Goal: Task Accomplishment & Management: Use online tool/utility

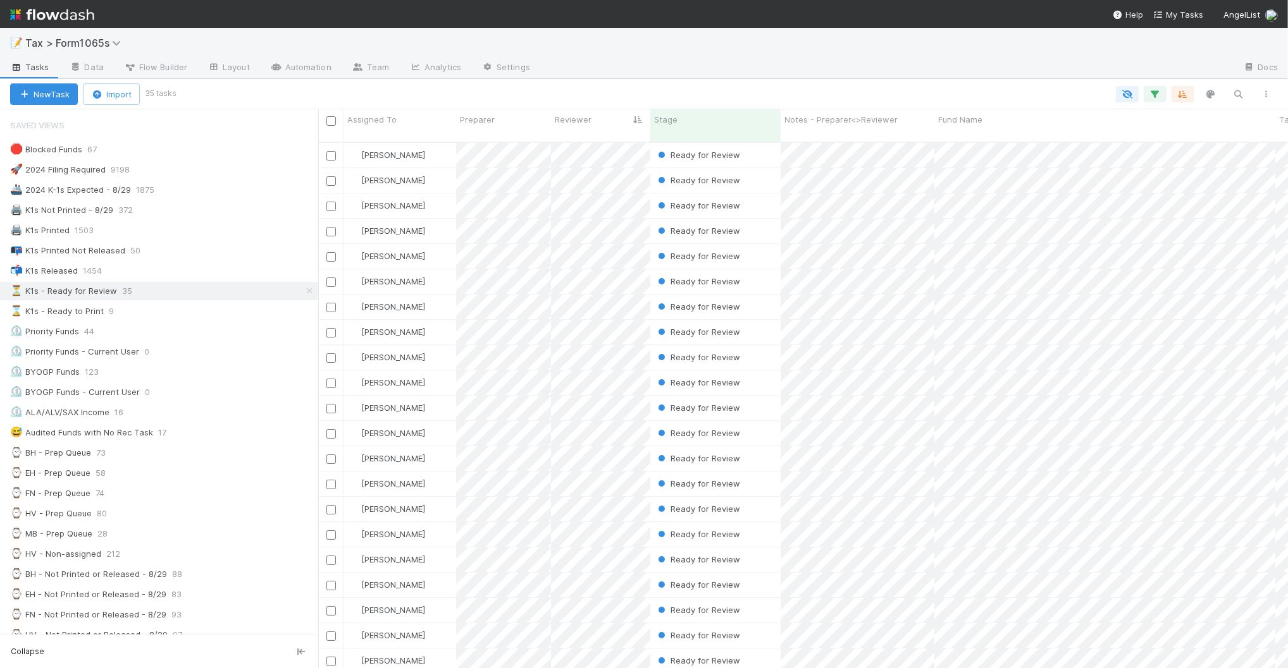
scroll to position [525, 957]
click at [193, 312] on div "⌛ K1s - Ready to Print 12" at bounding box center [164, 312] width 308 height 16
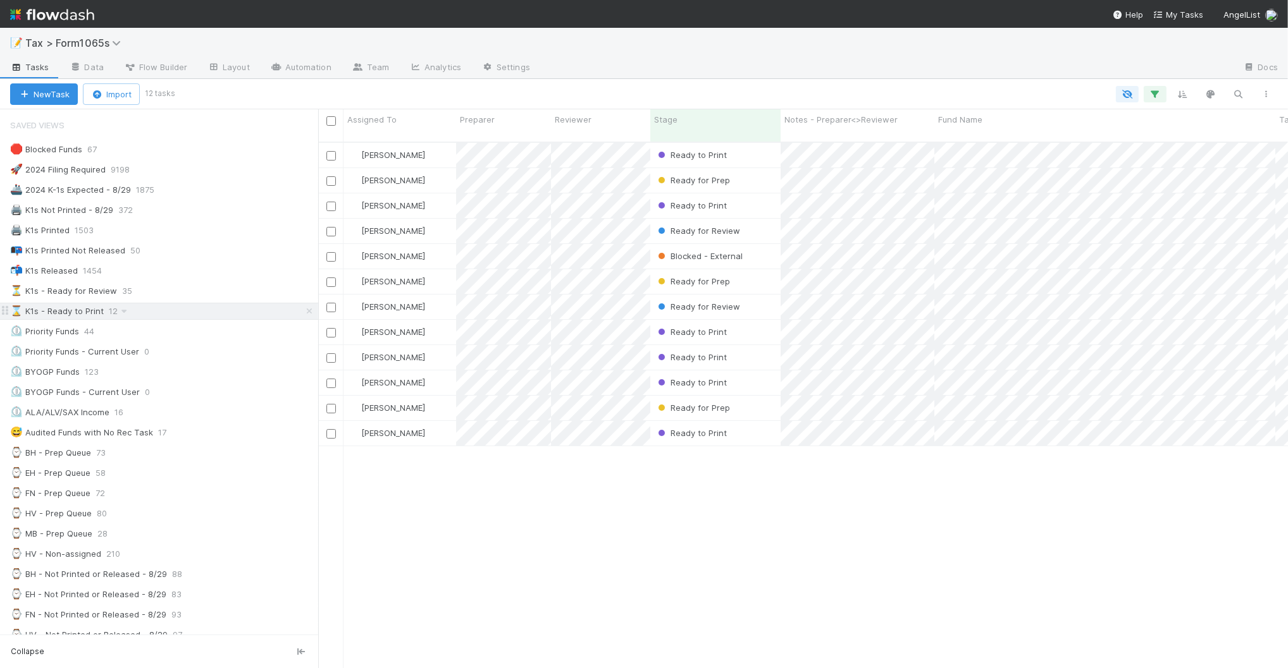
scroll to position [525, 957]
click at [194, 295] on div "⏳ K1s - Ready for Review 35" at bounding box center [164, 291] width 308 height 16
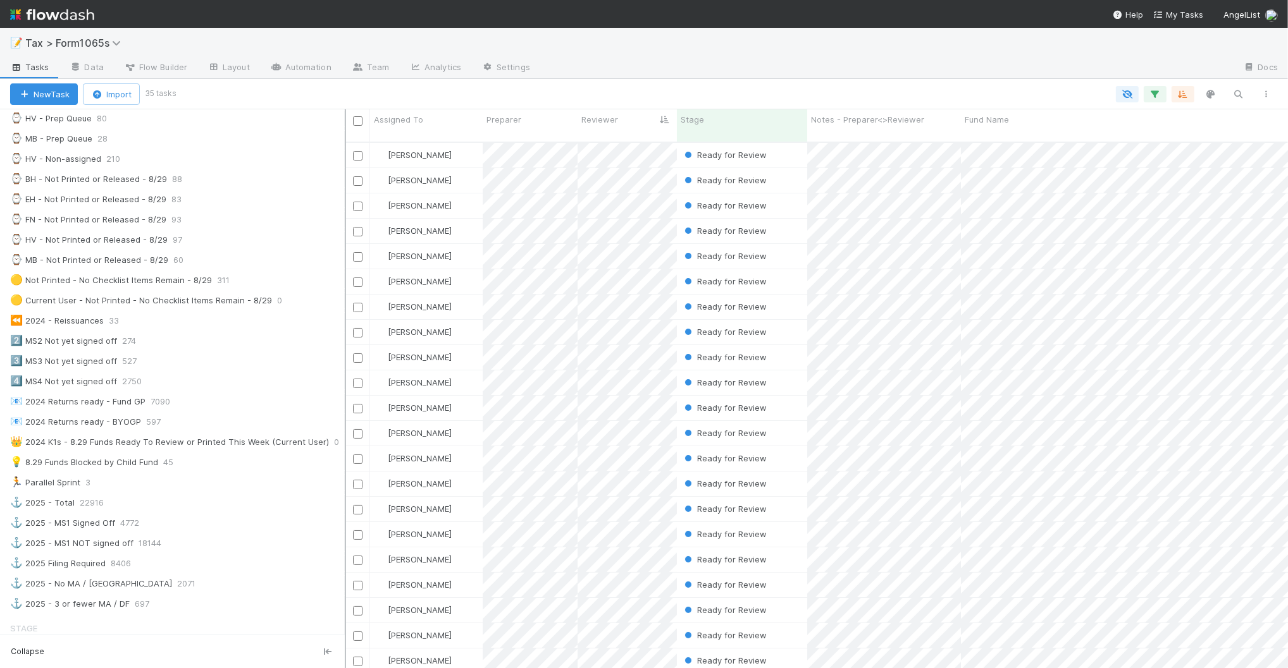
scroll to position [525, 927]
drag, startPoint x: 320, startPoint y: 422, endPoint x: 348, endPoint y: 419, distance: 28.6
click at [348, 419] on div at bounding box center [348, 388] width 1 height 559
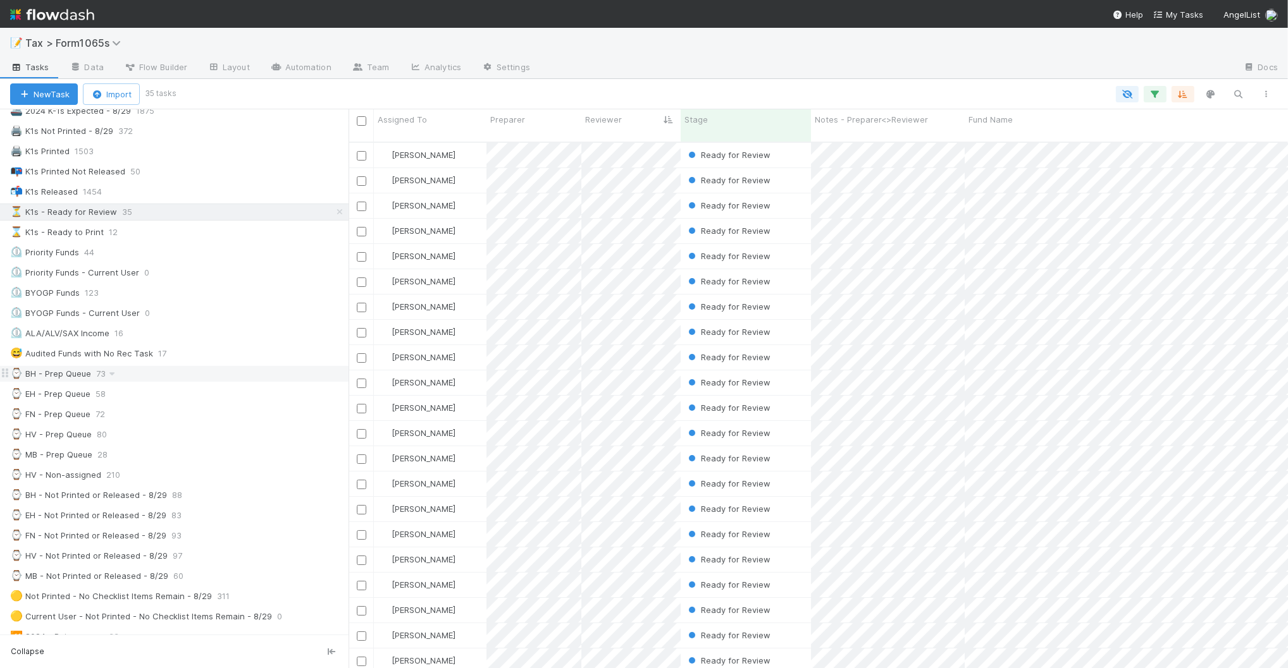
scroll to position [0, 0]
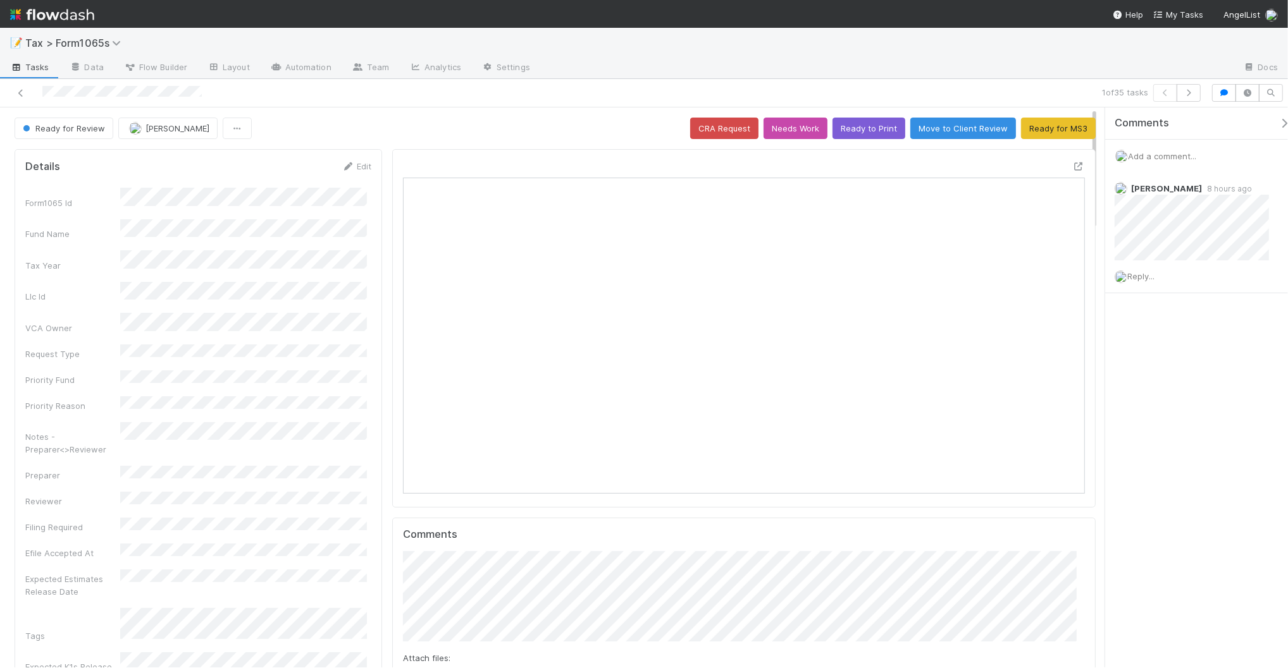
scroll to position [245, 661]
click at [866, 136] on button "Ready to Print" at bounding box center [868, 129] width 73 height 22
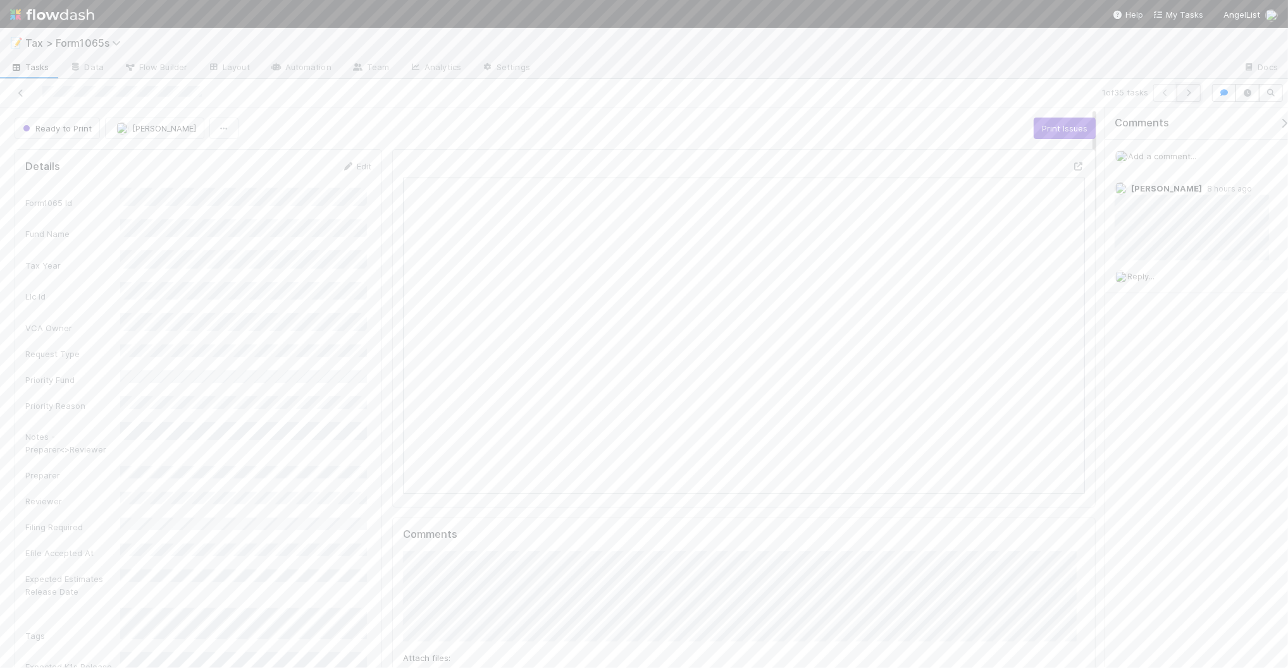
click at [1188, 94] on icon "button" at bounding box center [1188, 93] width 13 height 8
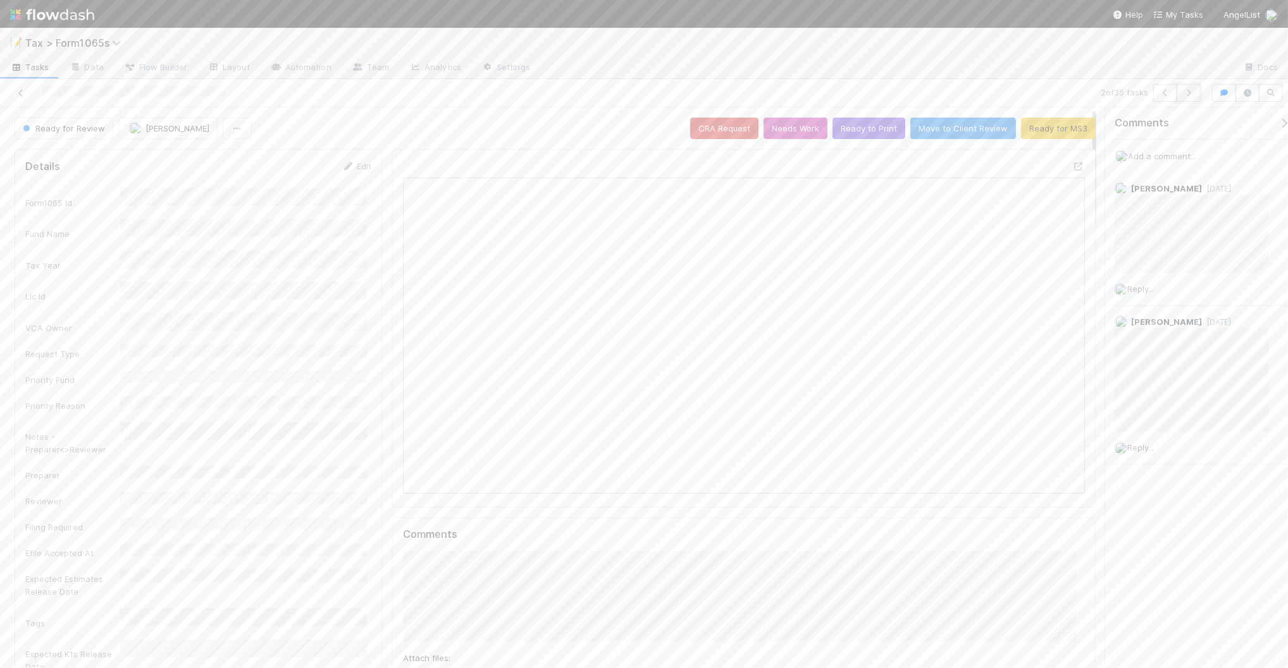
click at [1184, 95] on icon "button" at bounding box center [1188, 93] width 13 height 8
click at [873, 131] on button "Ready to Print" at bounding box center [868, 129] width 73 height 22
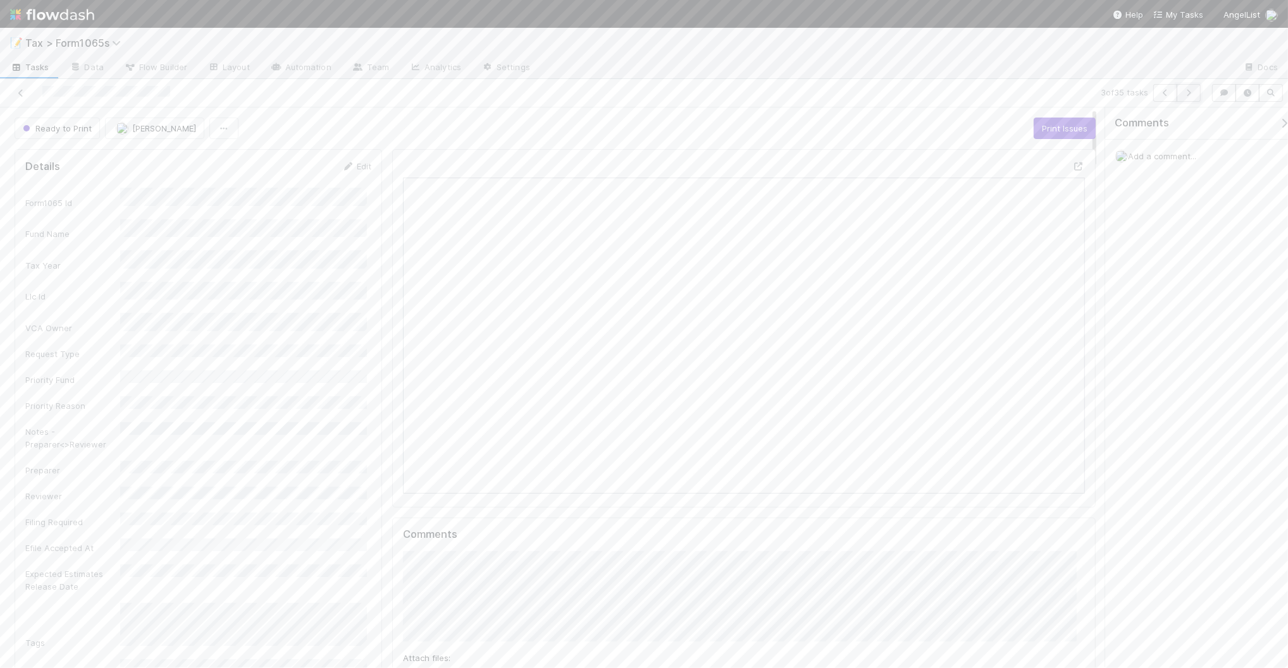
click at [1186, 97] on button "button" at bounding box center [1188, 93] width 24 height 18
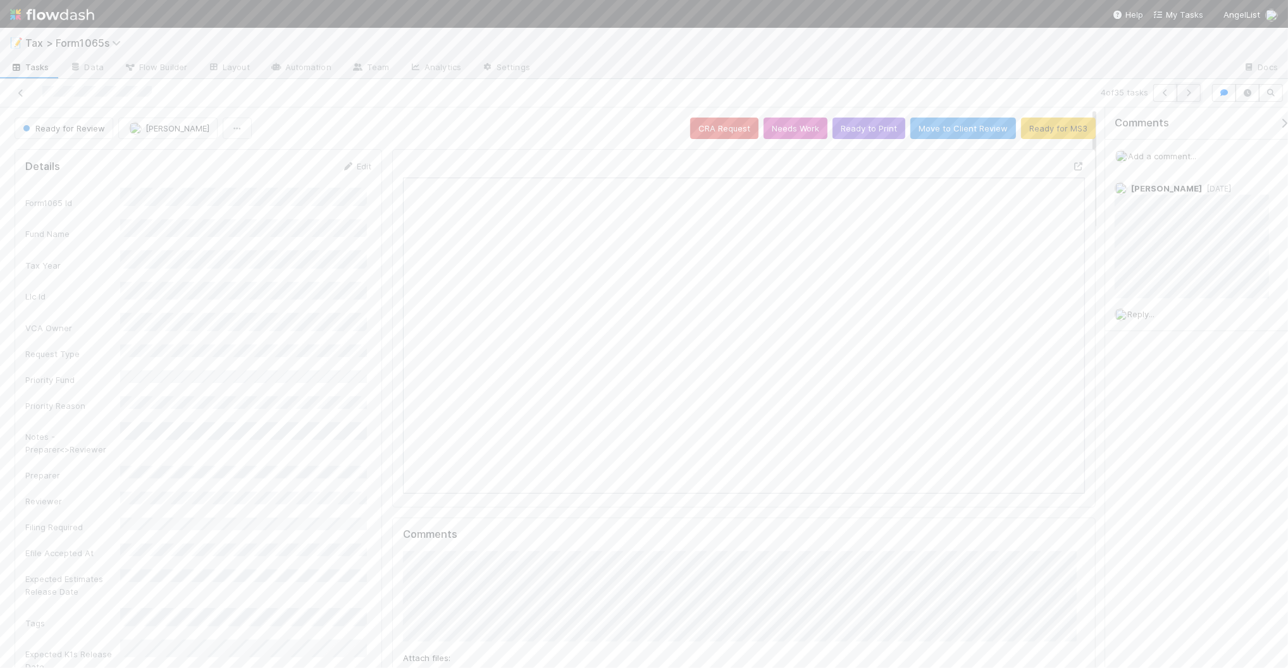
click at [1192, 95] on icon "button" at bounding box center [1188, 93] width 13 height 8
click at [880, 135] on button "Ready to Print" at bounding box center [868, 129] width 73 height 22
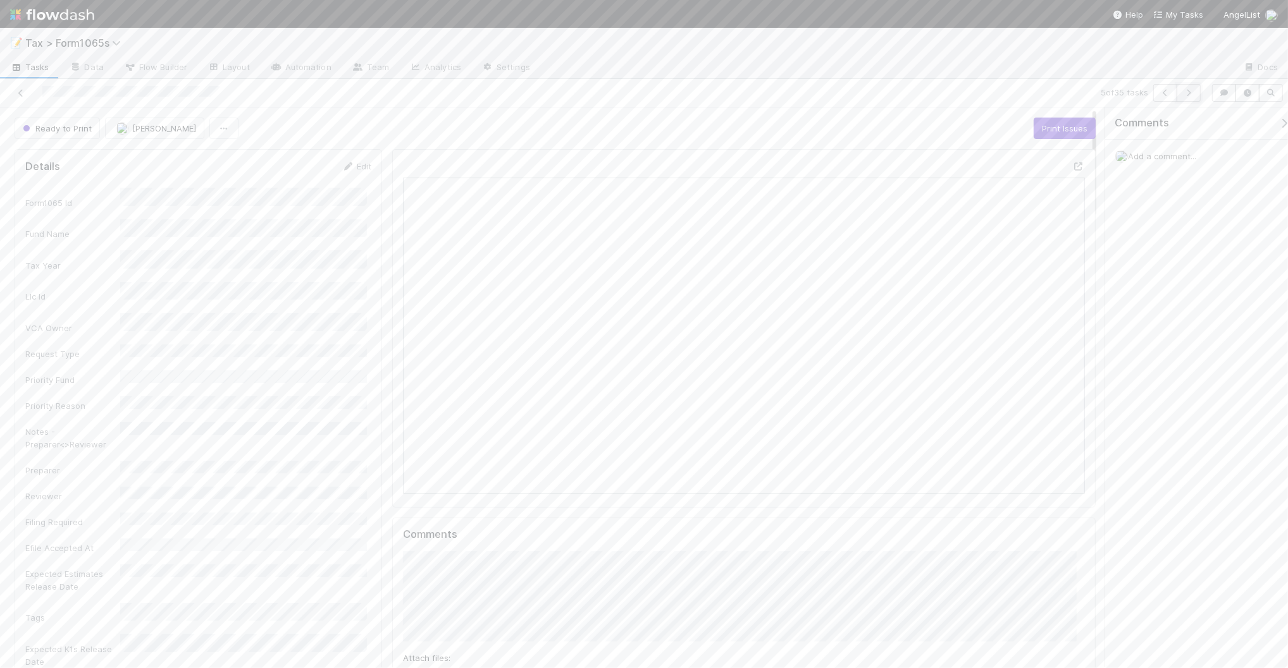
click at [1186, 97] on button "button" at bounding box center [1188, 93] width 24 height 18
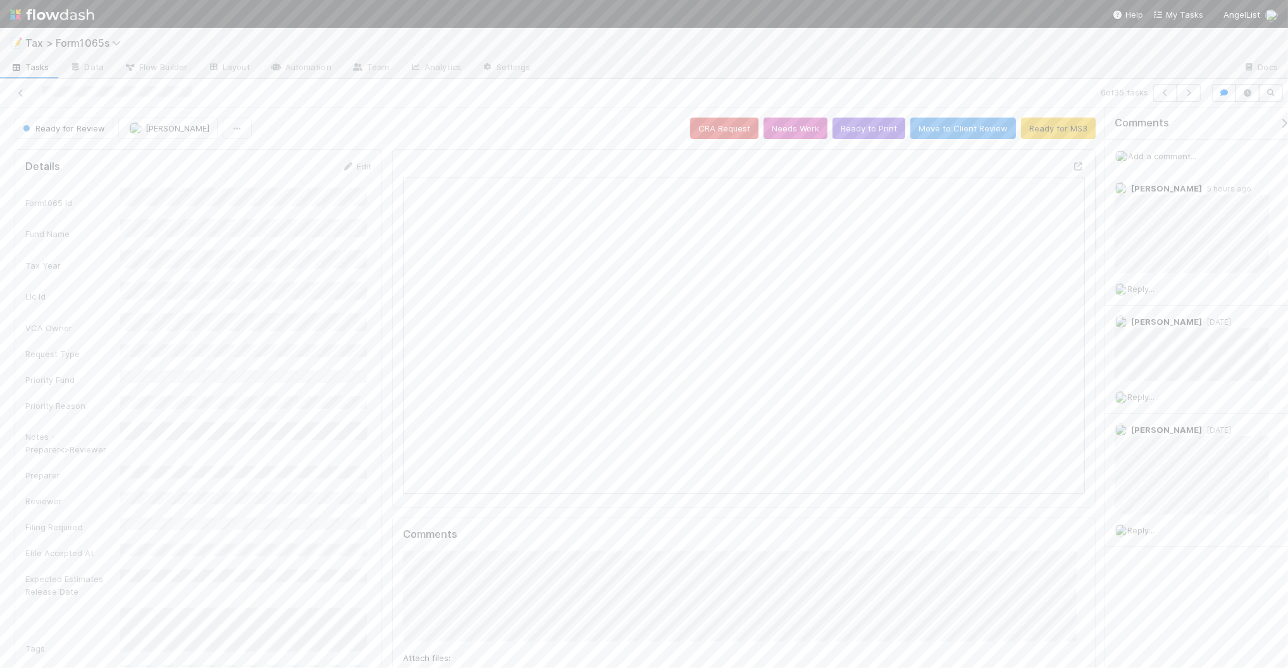
scroll to position [237, 0]
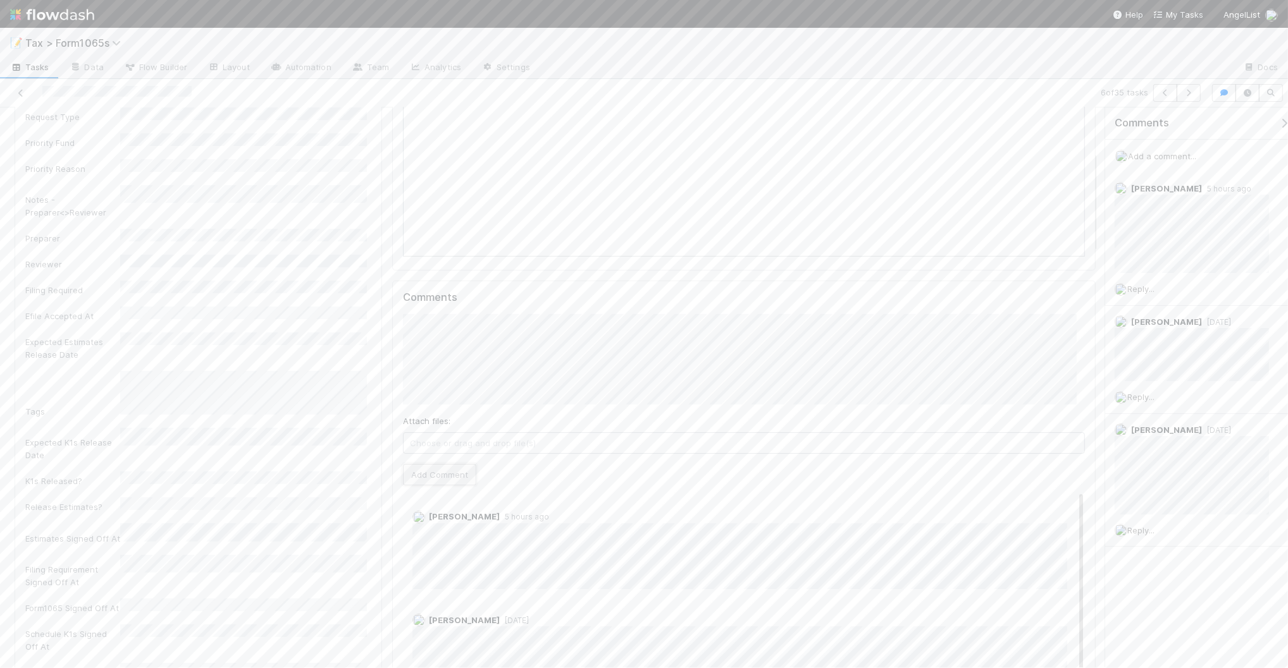
click at [460, 475] on button "Add Comment" at bounding box center [439, 475] width 73 height 22
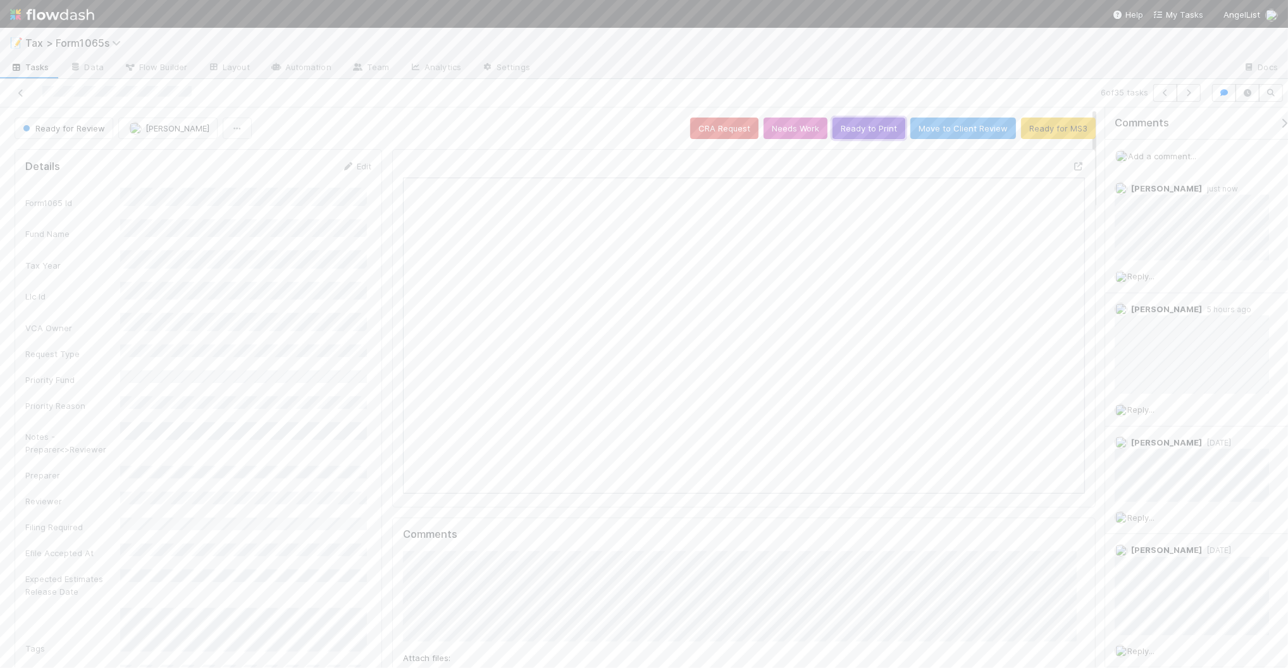
click at [867, 126] on button "Ready to Print" at bounding box center [868, 129] width 73 height 22
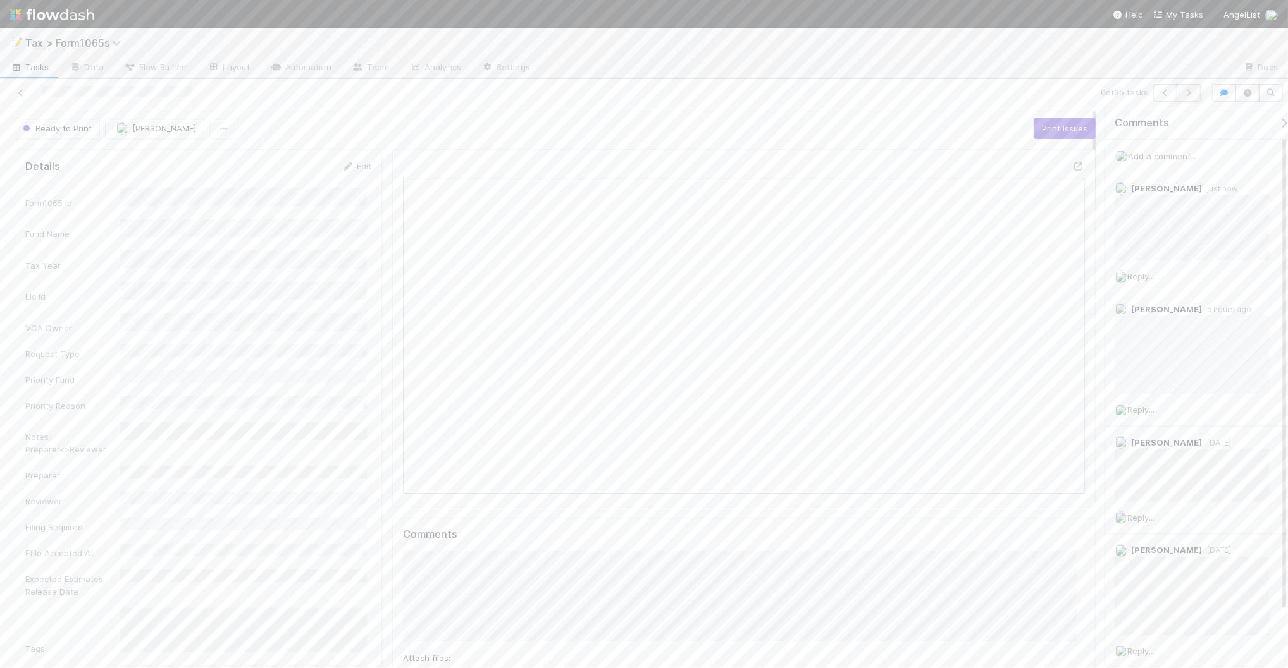
click at [1183, 89] on icon "button" at bounding box center [1188, 93] width 13 height 8
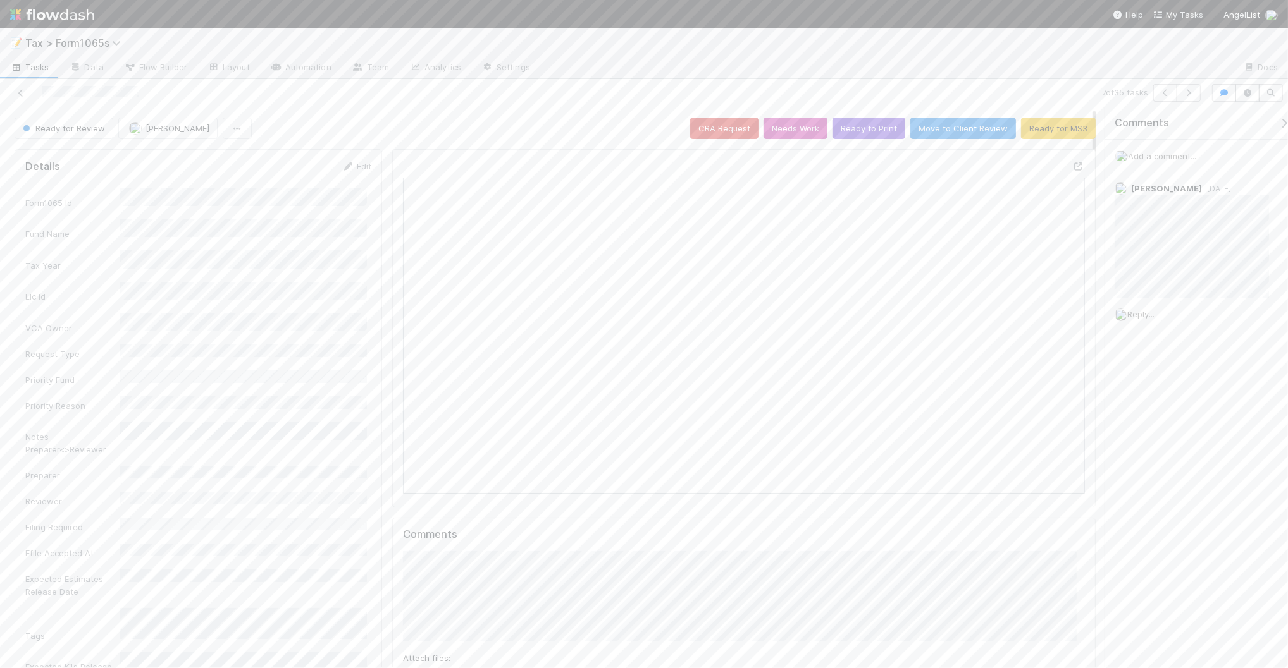
scroll to position [245, 661]
click at [1191, 94] on icon "button" at bounding box center [1188, 93] width 13 height 8
click at [851, 131] on button "Ready to Print" at bounding box center [868, 129] width 73 height 22
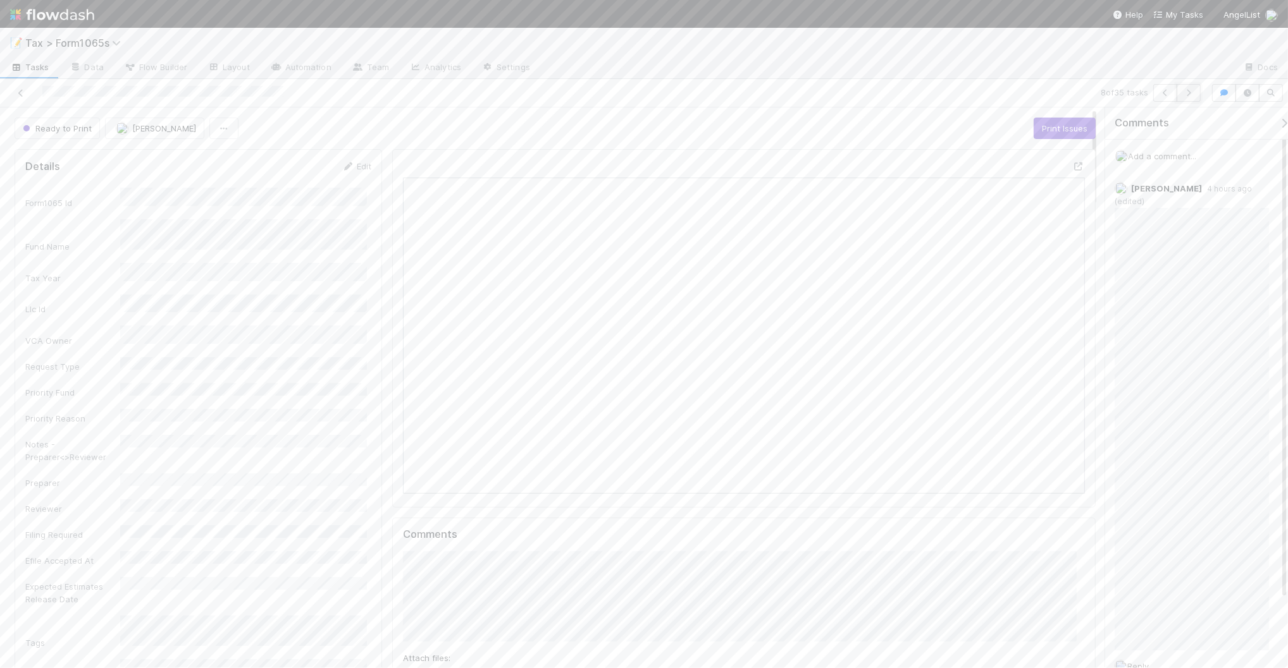
click at [1190, 97] on button "button" at bounding box center [1188, 93] width 24 height 18
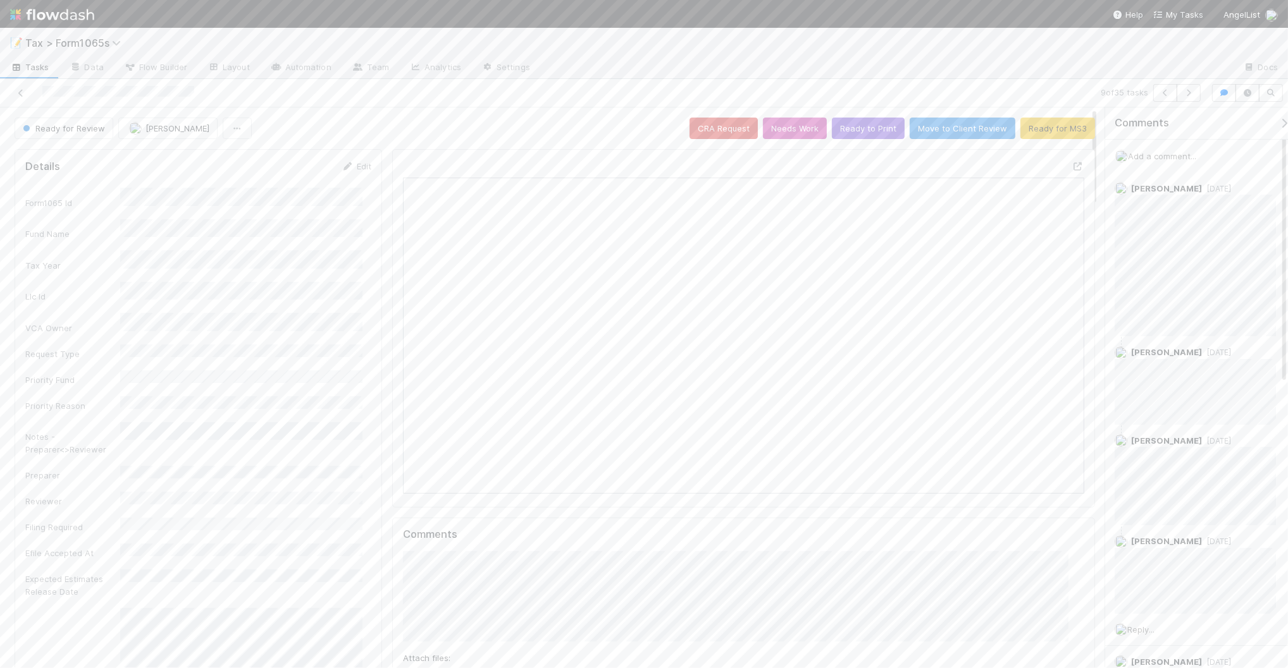
scroll to position [245, 324]
click at [1182, 95] on icon "button" at bounding box center [1188, 93] width 13 height 8
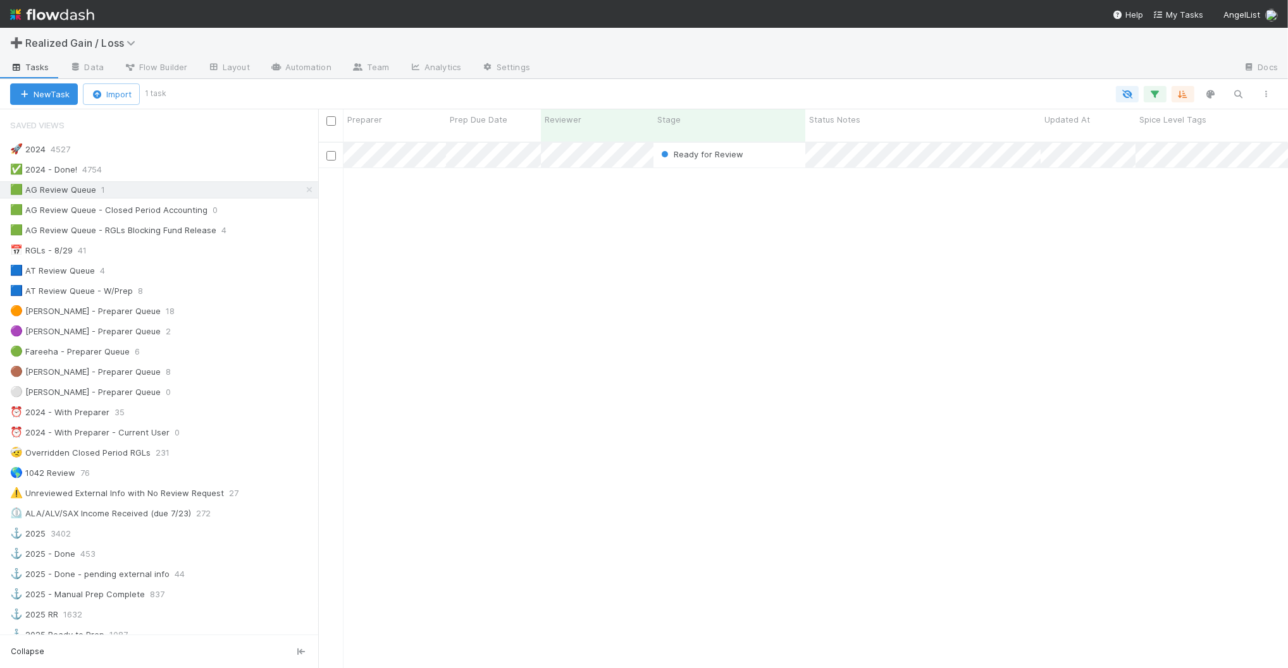
scroll to position [525, 957]
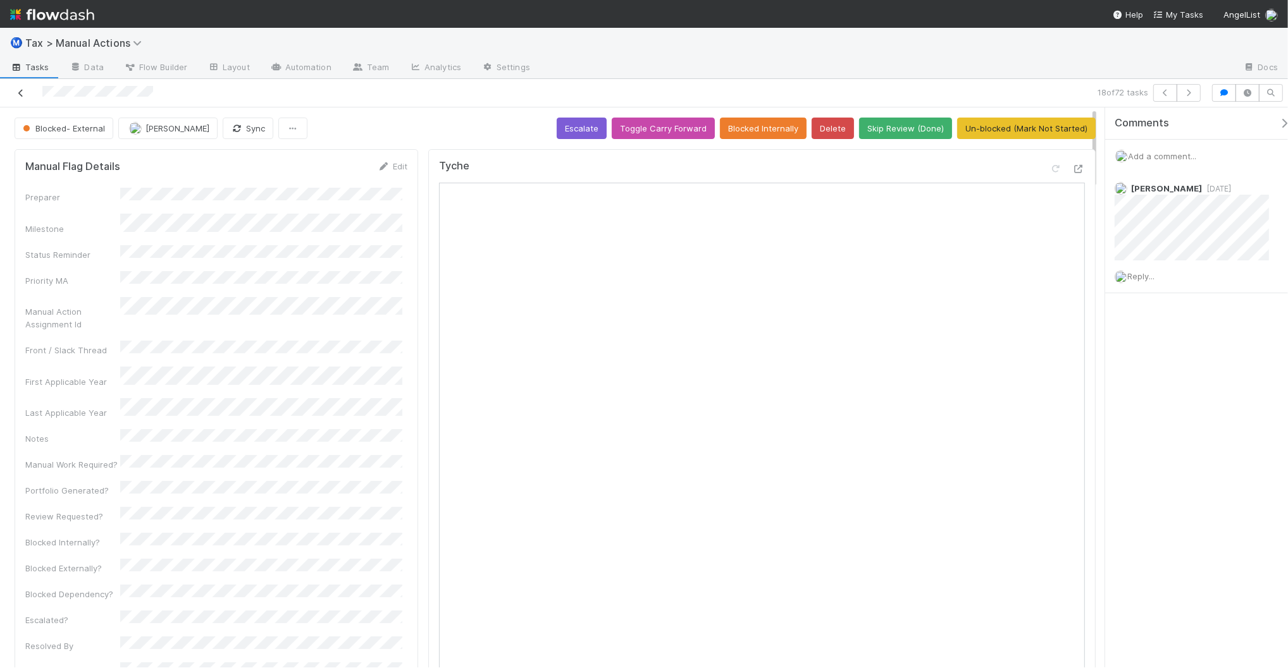
click at [21, 92] on icon at bounding box center [21, 93] width 13 height 8
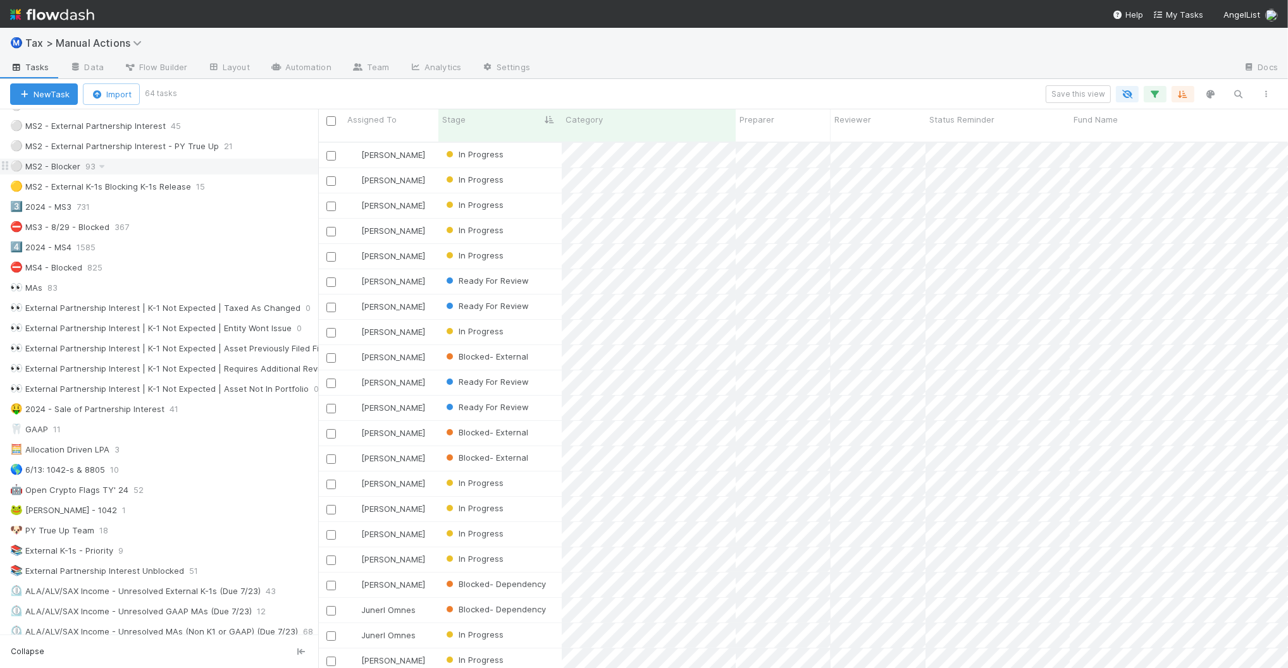
scroll to position [395, 0]
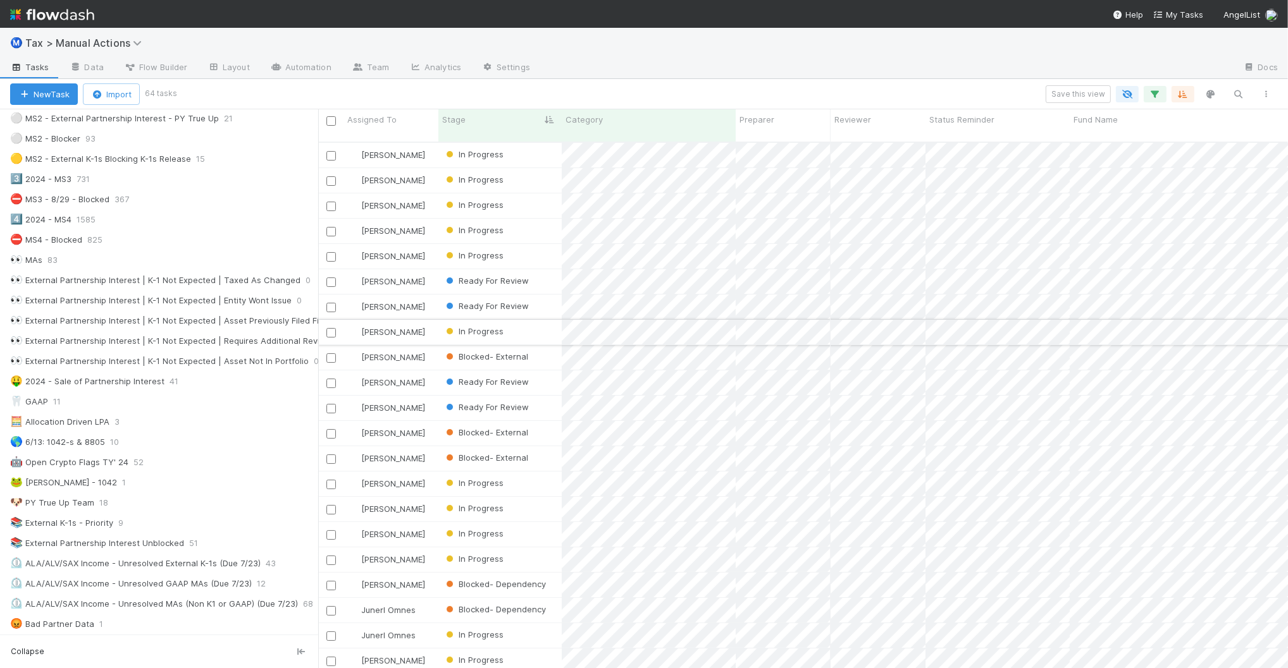
click at [323, 320] on div at bounding box center [330, 332] width 25 height 25
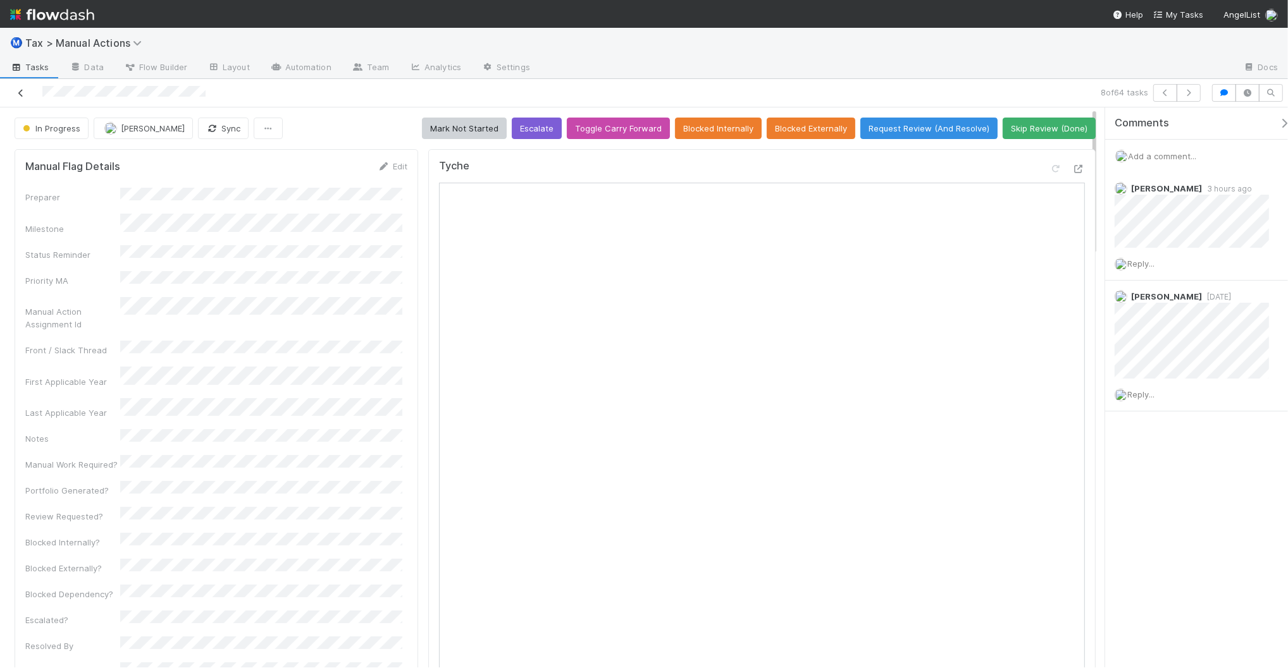
click at [16, 89] on icon at bounding box center [21, 93] width 13 height 8
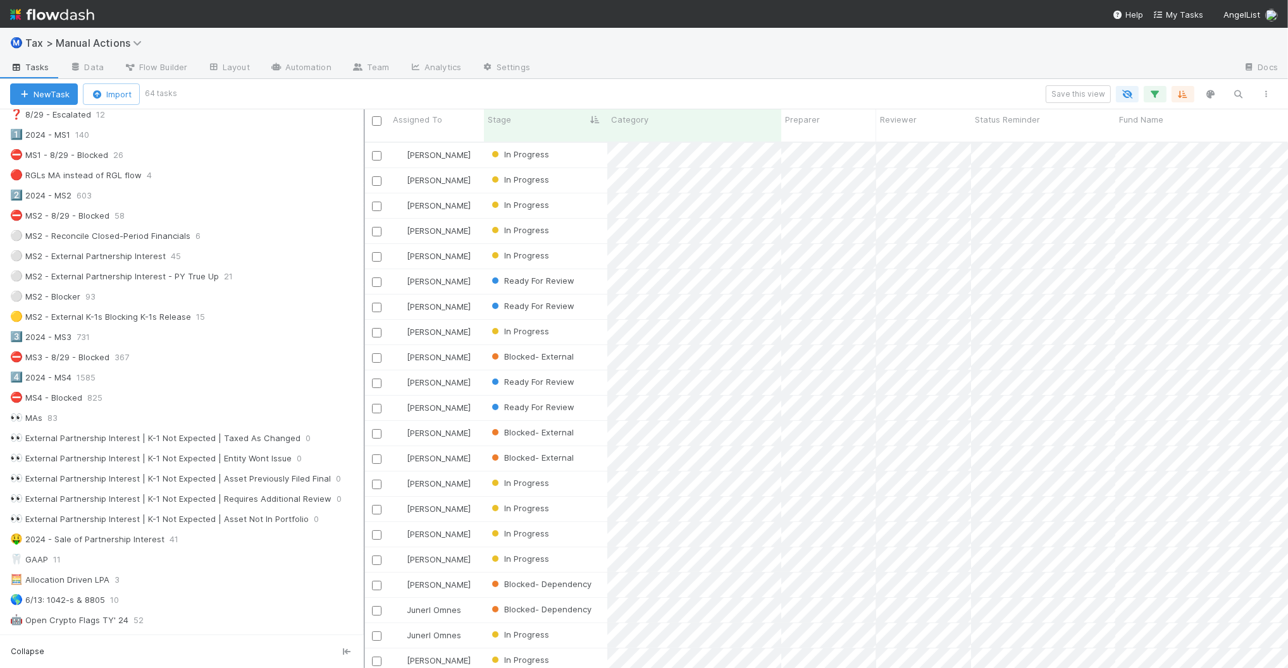
scroll to position [13, 13]
drag, startPoint x: 319, startPoint y: 305, endPoint x: 364, endPoint y: 307, distance: 44.3
click at [364, 307] on div at bounding box center [364, 388] width 1 height 559
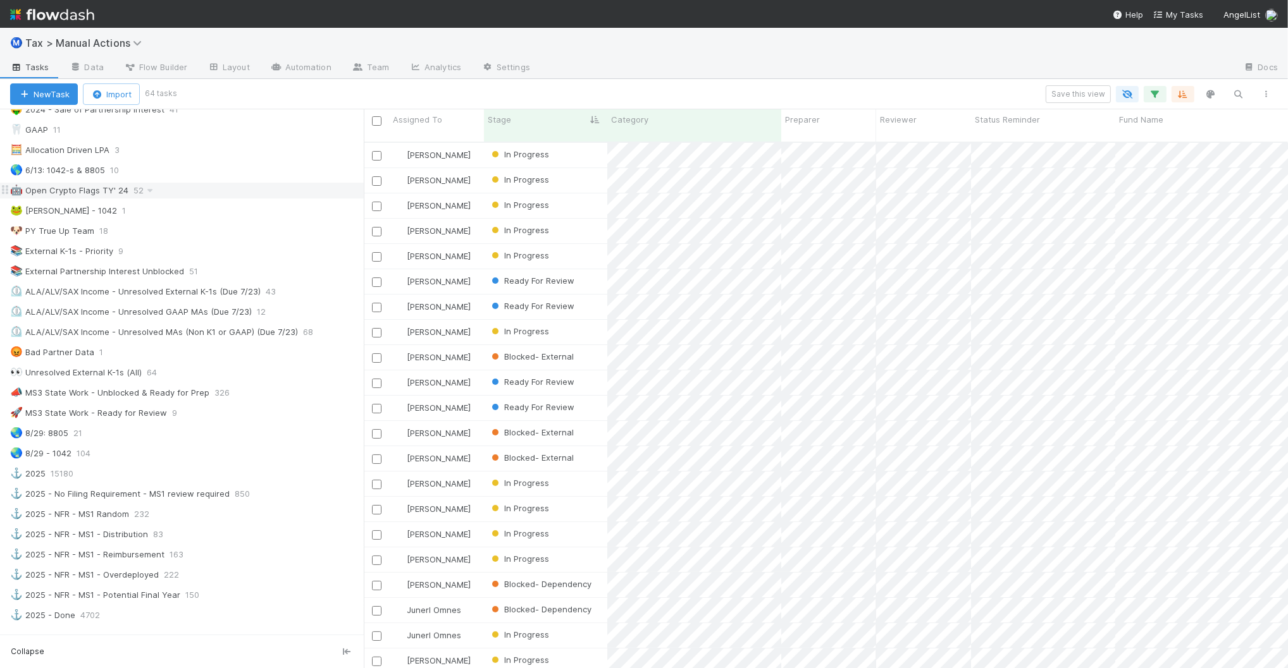
scroll to position [711, 0]
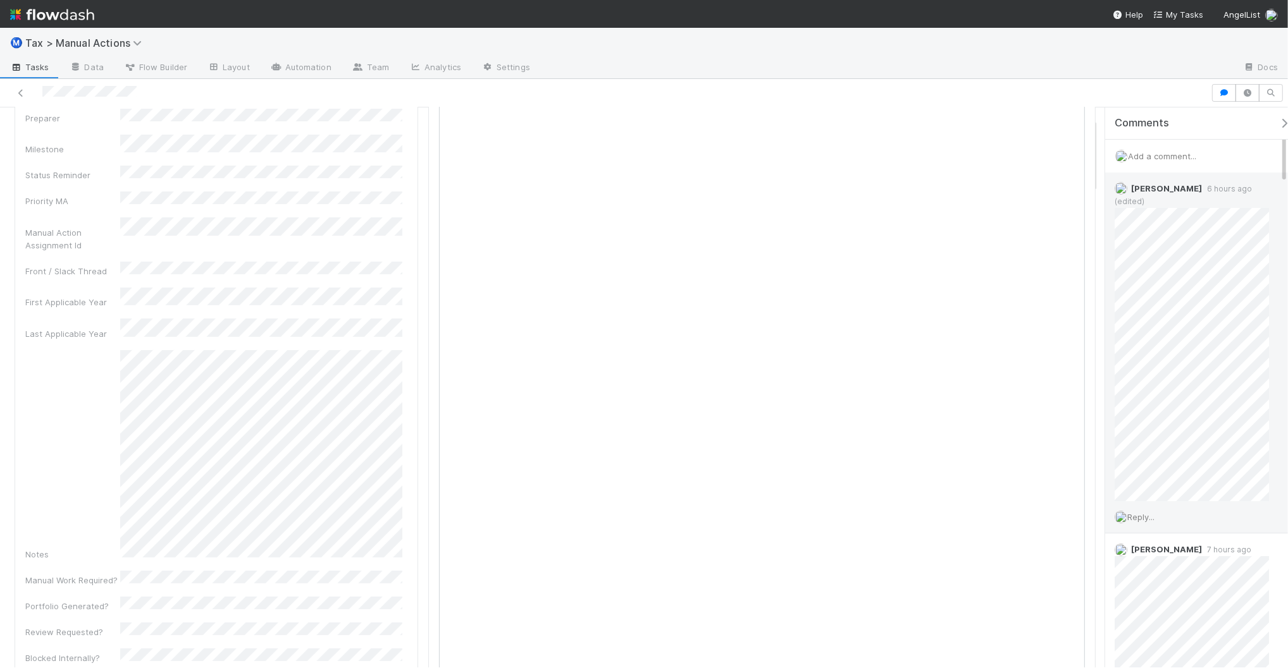
click at [1145, 512] on span "Reply..." at bounding box center [1140, 517] width 27 height 10
click at [1151, 527] on button "Add Reply" at bounding box center [1157, 538] width 56 height 22
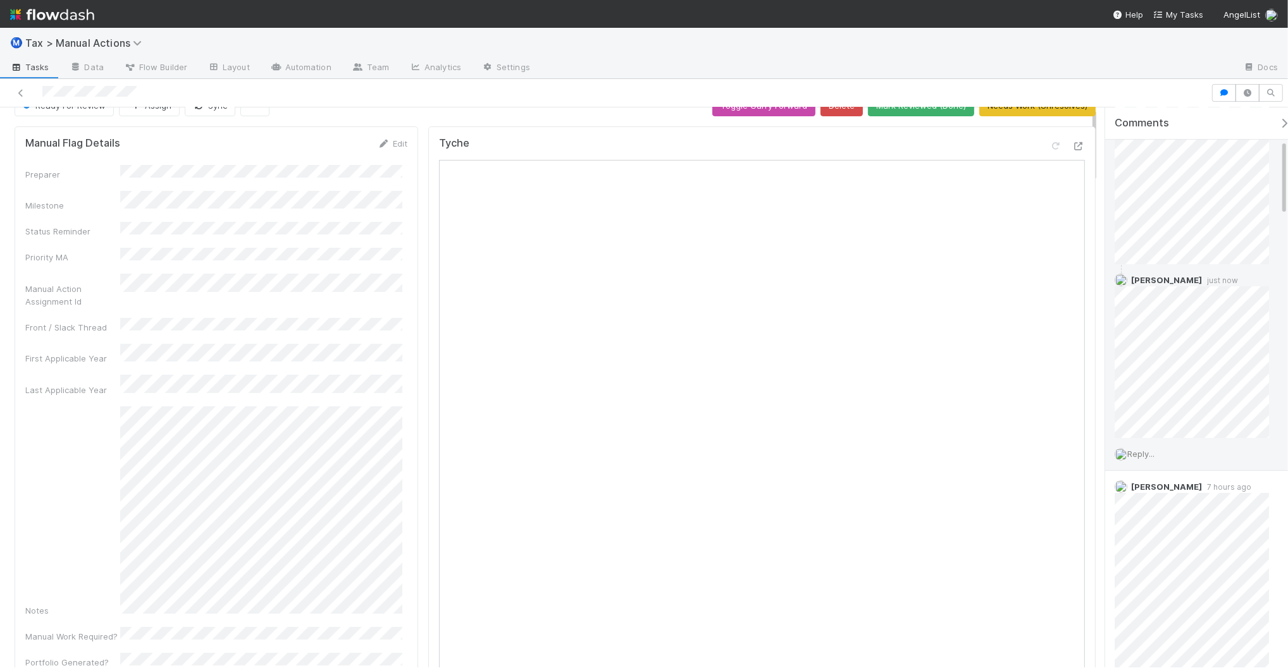
scroll to position [0, 0]
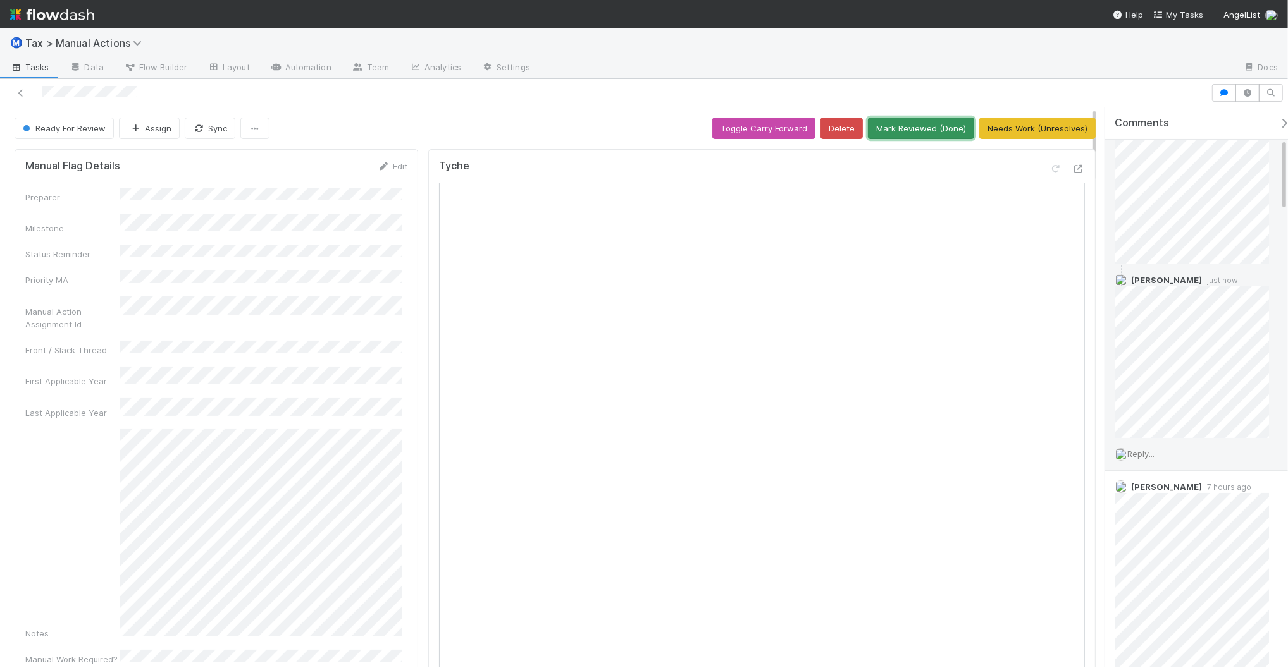
click at [937, 130] on button "Mark Reviewed (Done)" at bounding box center [921, 129] width 106 height 22
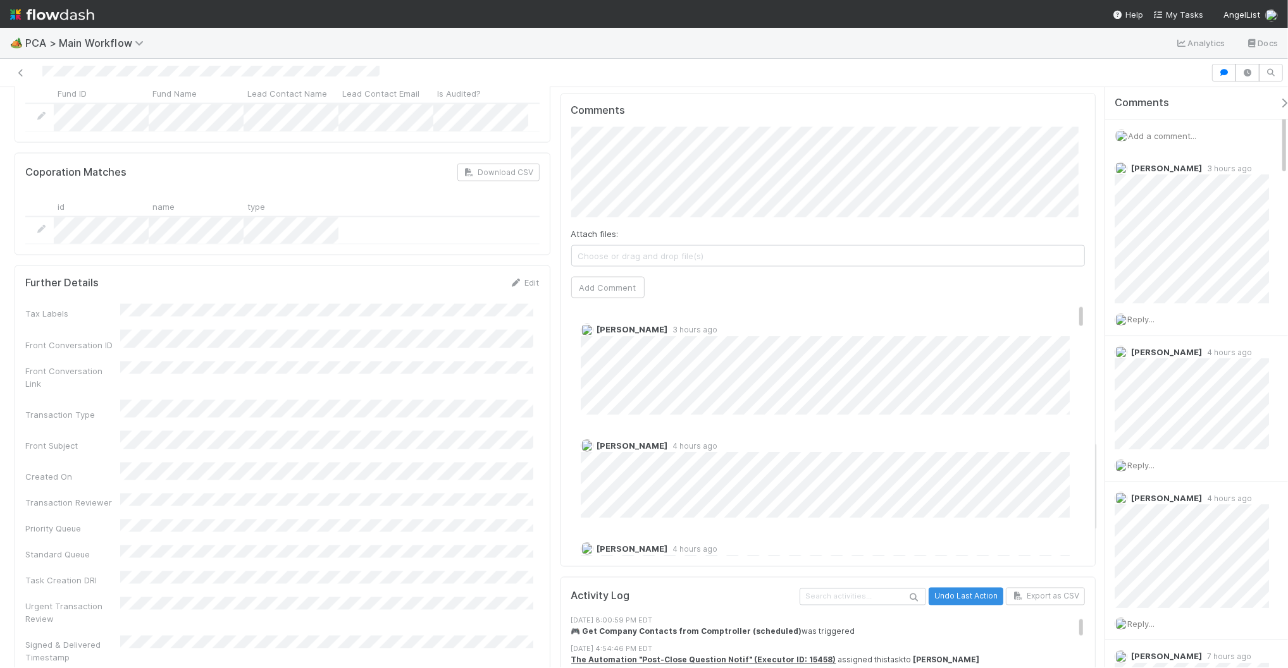
scroll to position [2213, 0]
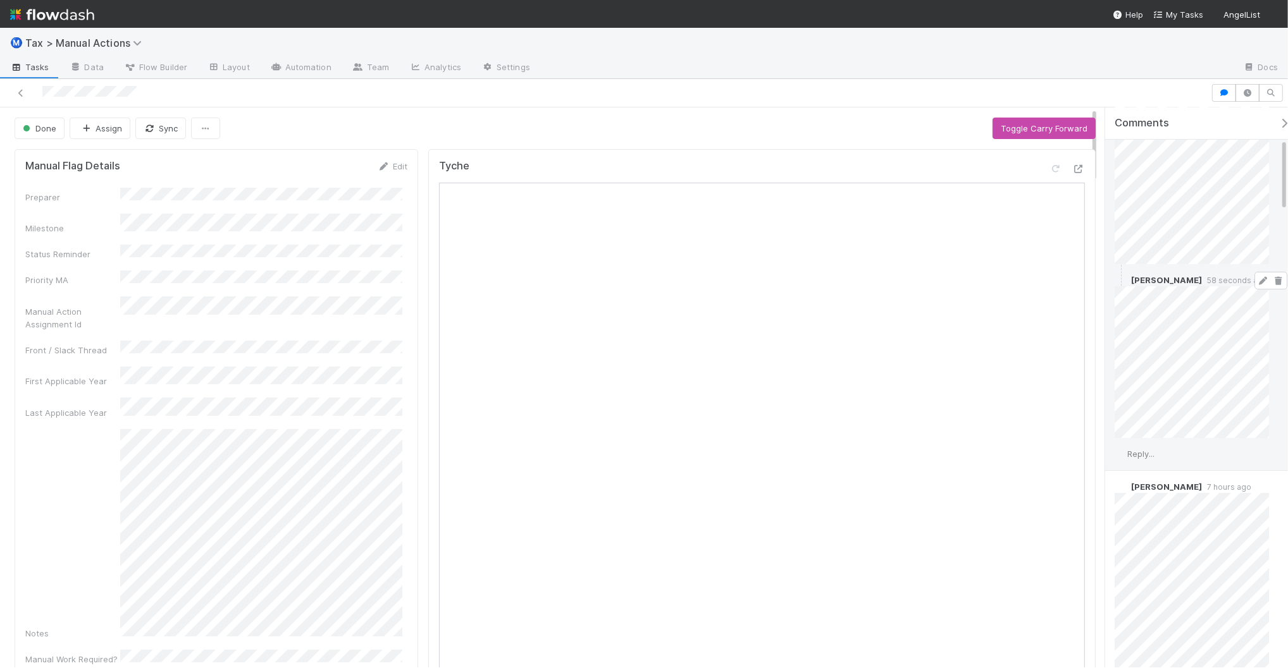
scroll to position [158, 0]
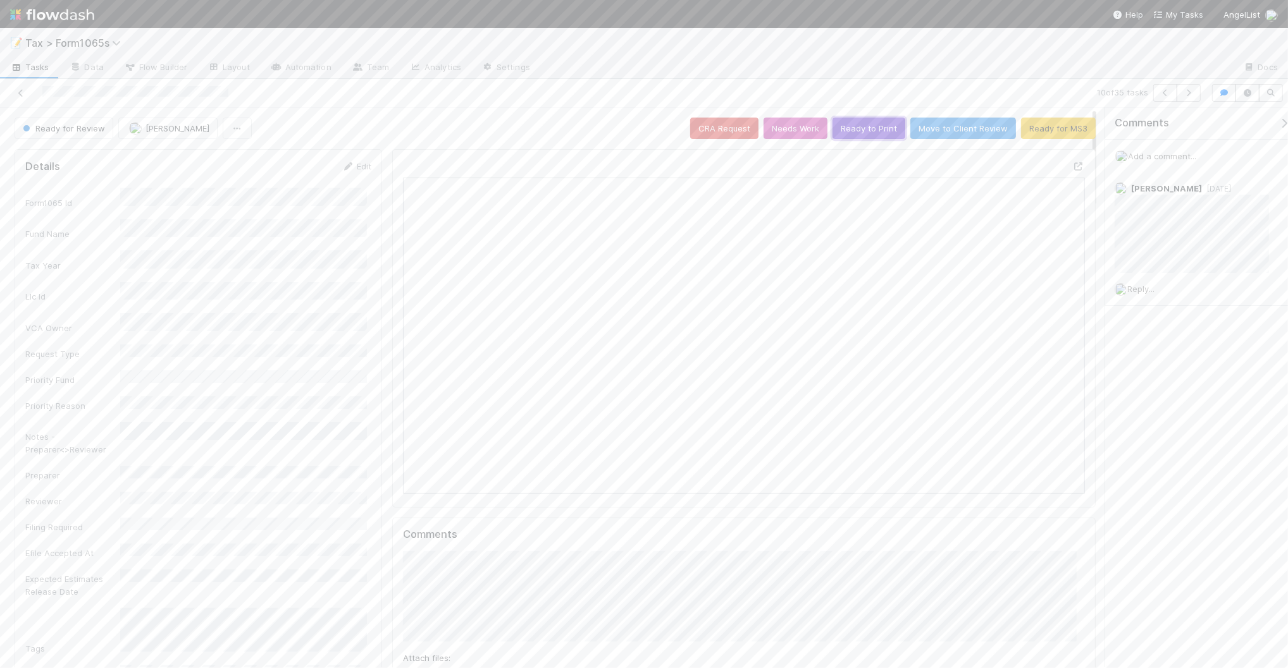
click at [857, 128] on button "Ready to Print" at bounding box center [868, 129] width 73 height 22
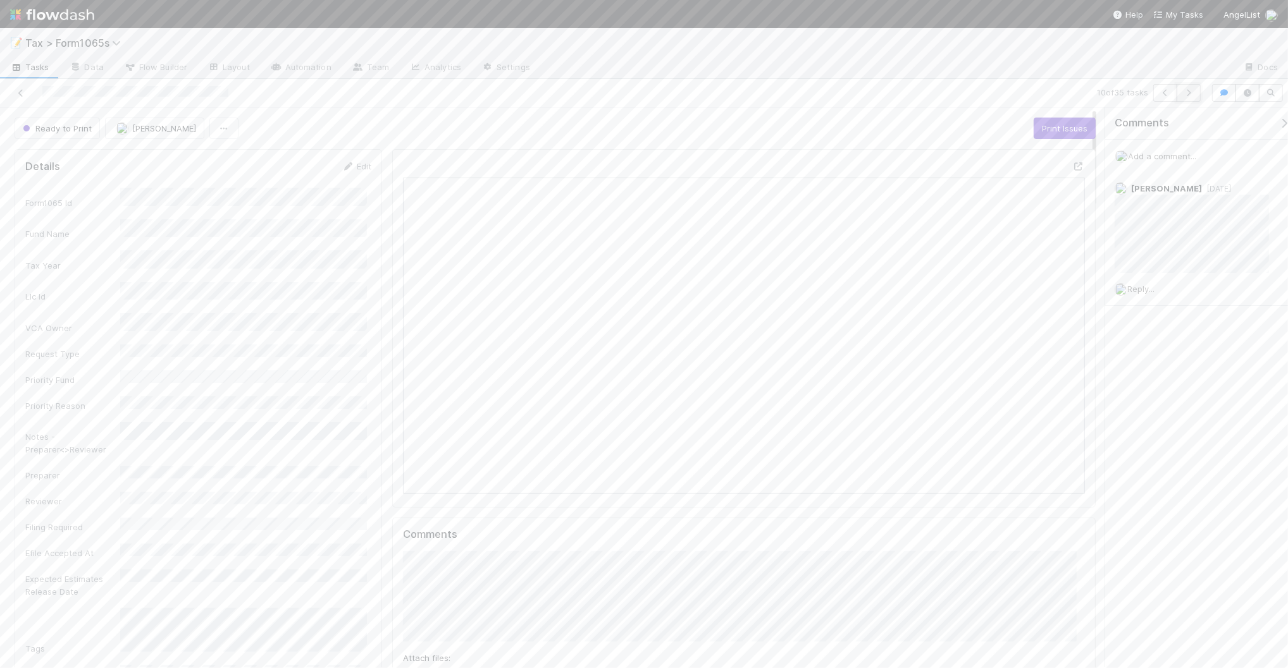
click at [1184, 95] on icon "button" at bounding box center [1188, 93] width 13 height 8
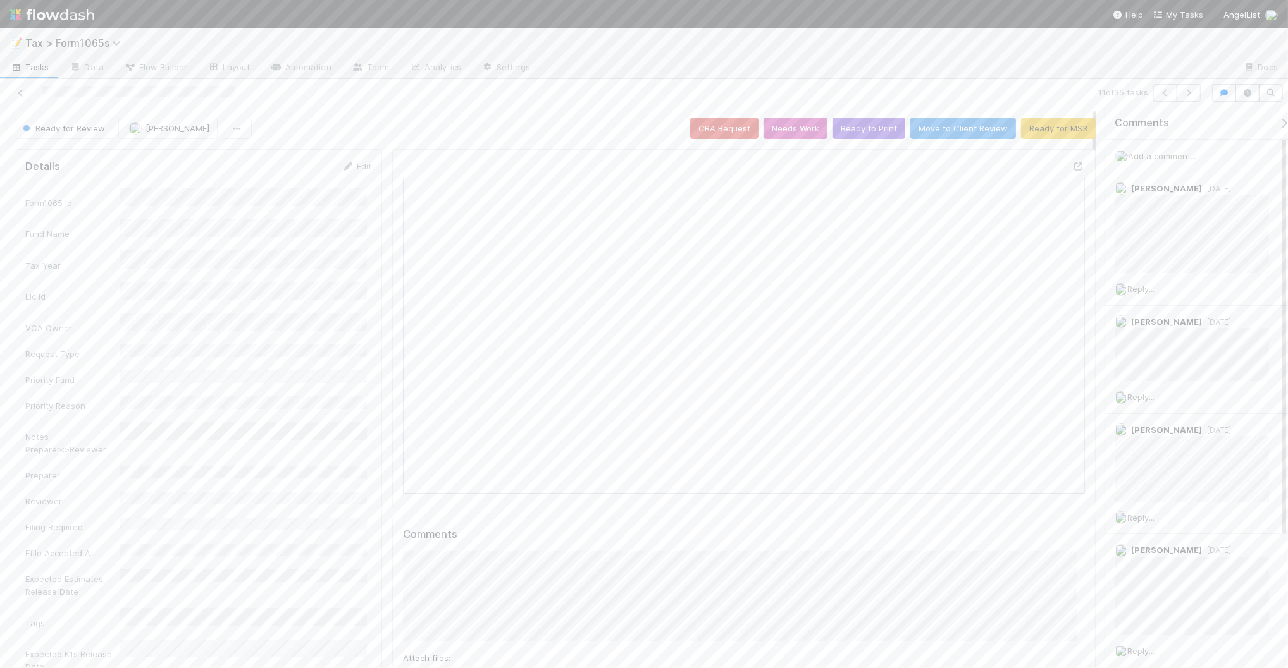
scroll to position [245, 329]
click at [1189, 92] on icon "button" at bounding box center [1188, 93] width 13 height 8
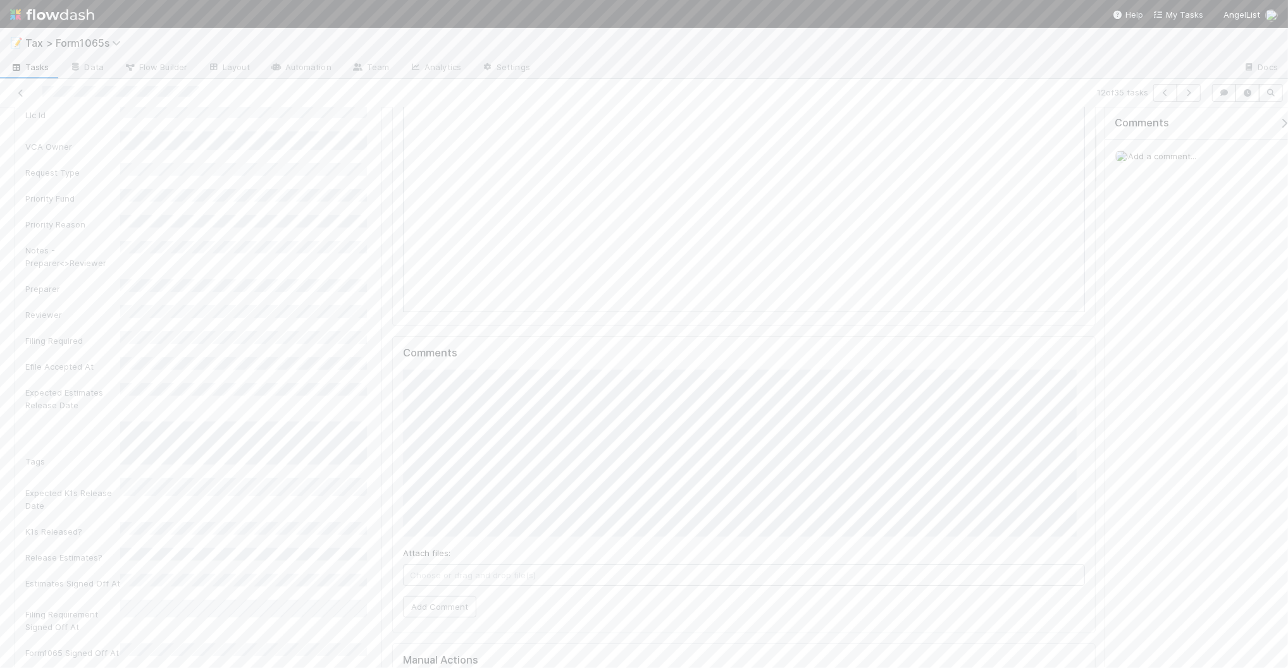
scroll to position [158, 0]
click at [446, 629] on button "Add Comment" at bounding box center [439, 631] width 73 height 22
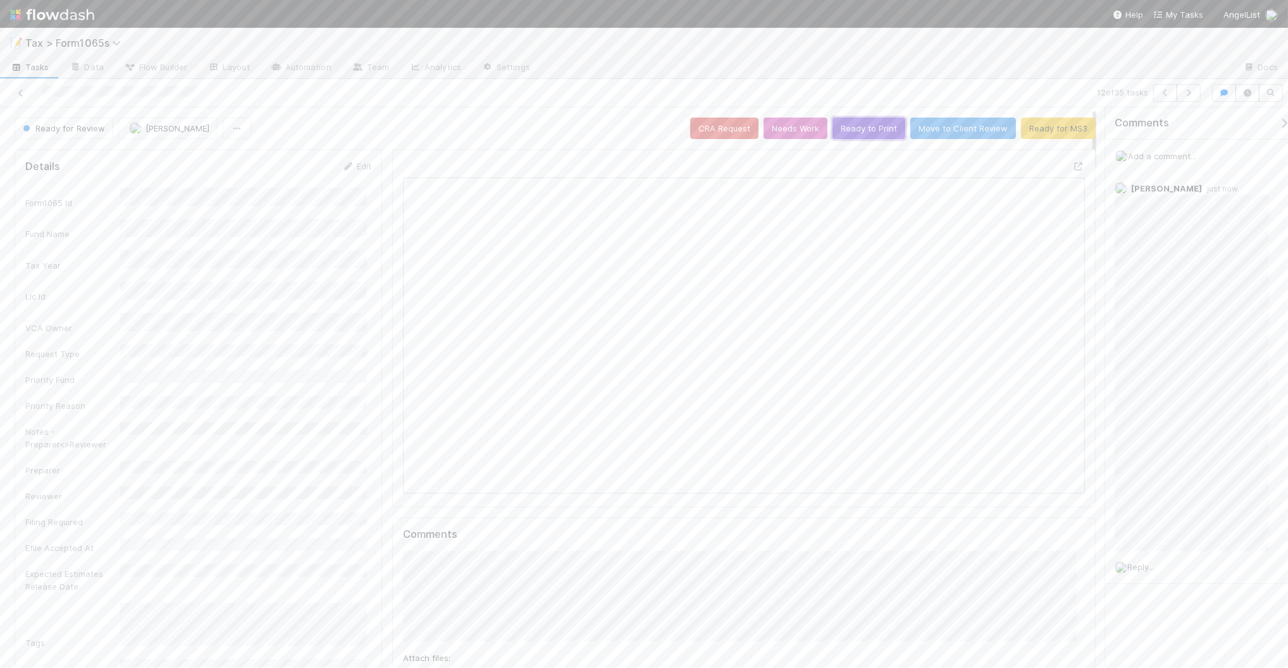
click at [864, 131] on button "Ready to Print" at bounding box center [868, 129] width 73 height 22
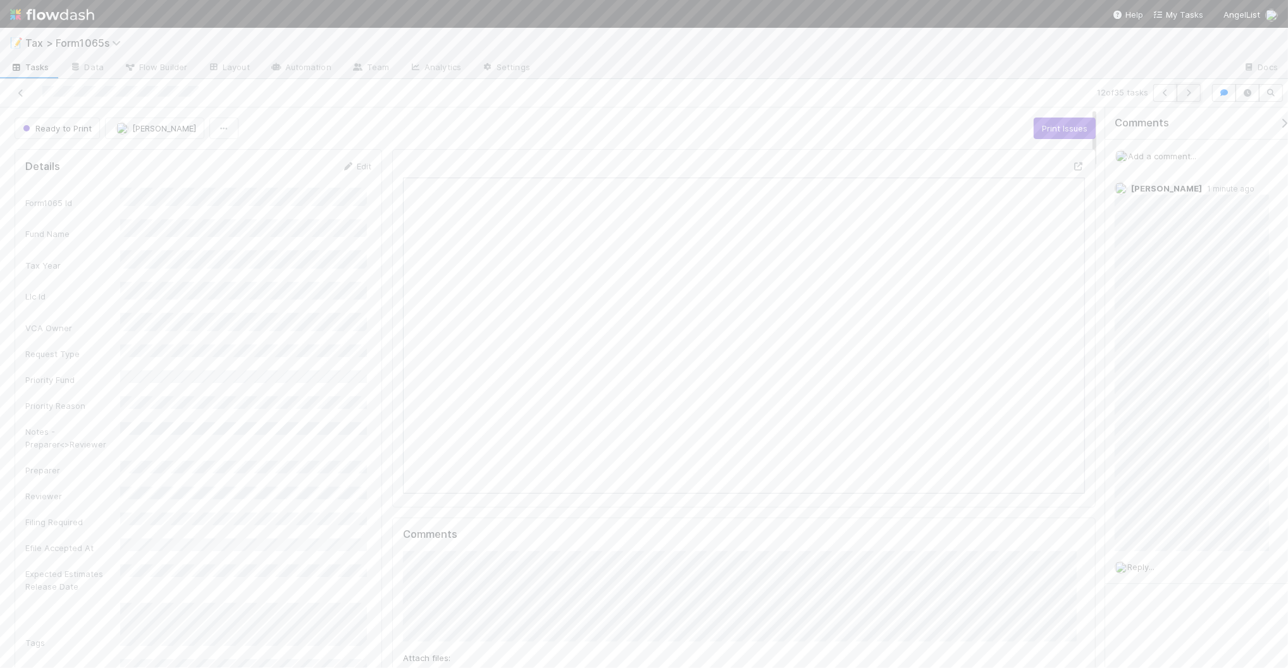
click at [1188, 94] on icon "button" at bounding box center [1188, 93] width 13 height 8
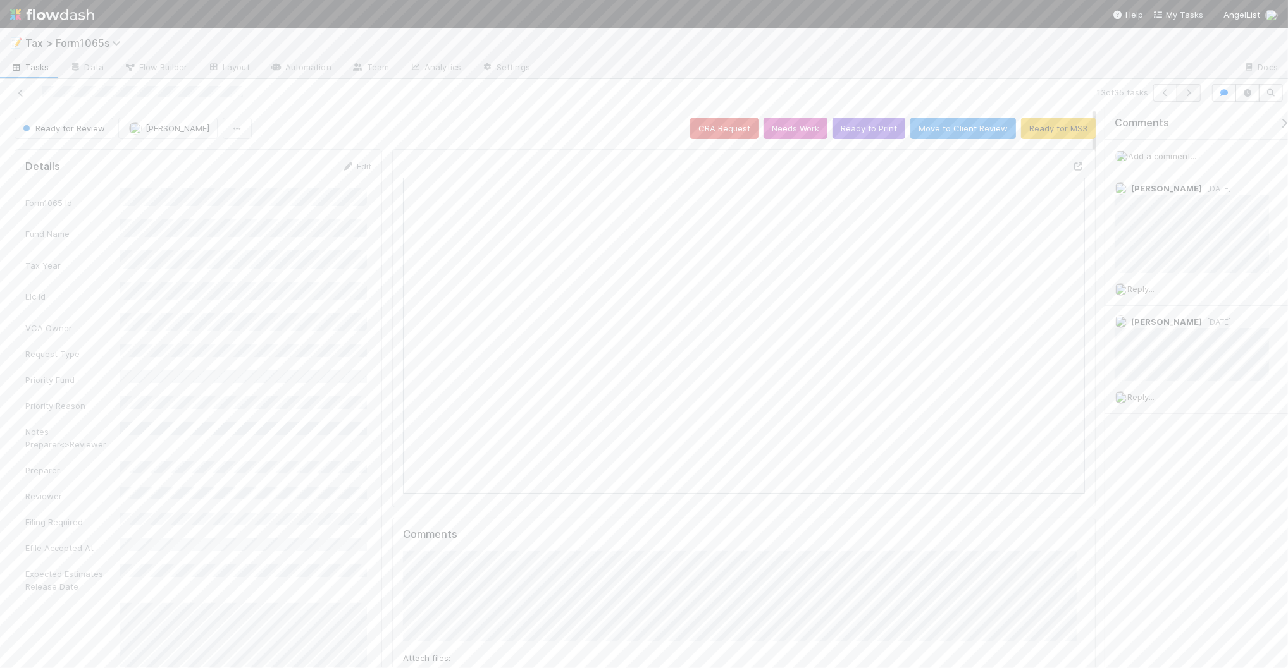
scroll to position [245, 329]
click at [1188, 90] on icon "button" at bounding box center [1188, 93] width 13 height 8
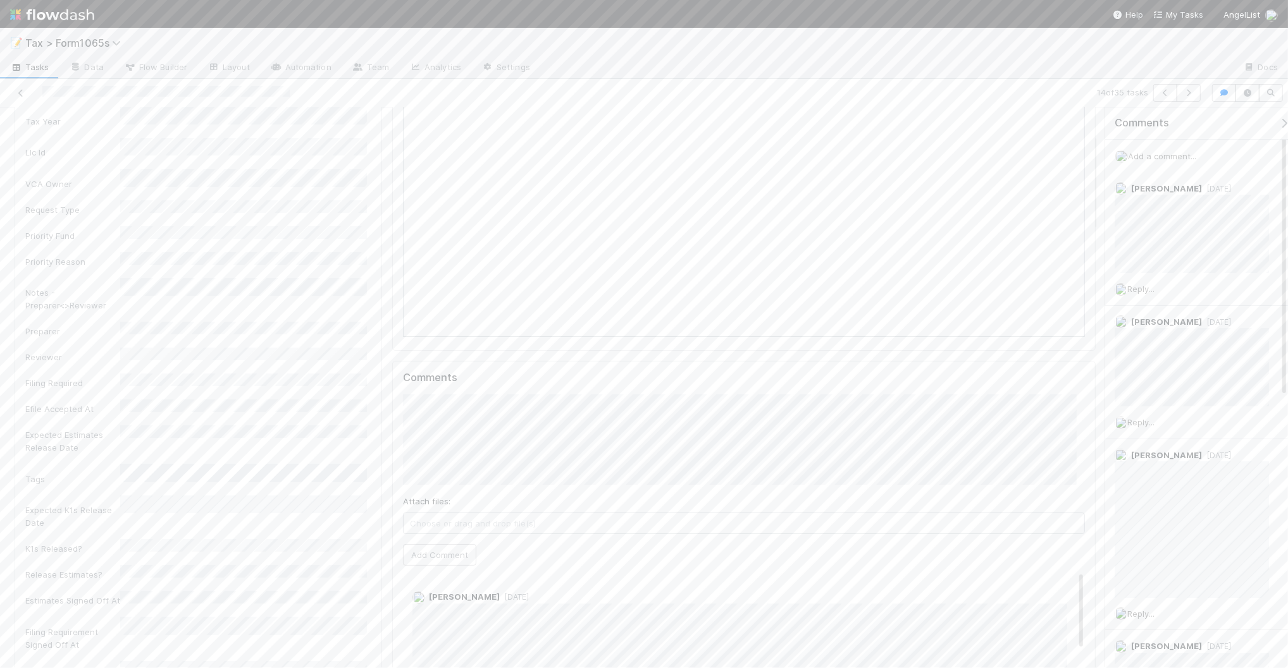
scroll to position [158, 0]
click at [19, 93] on icon at bounding box center [21, 93] width 13 height 8
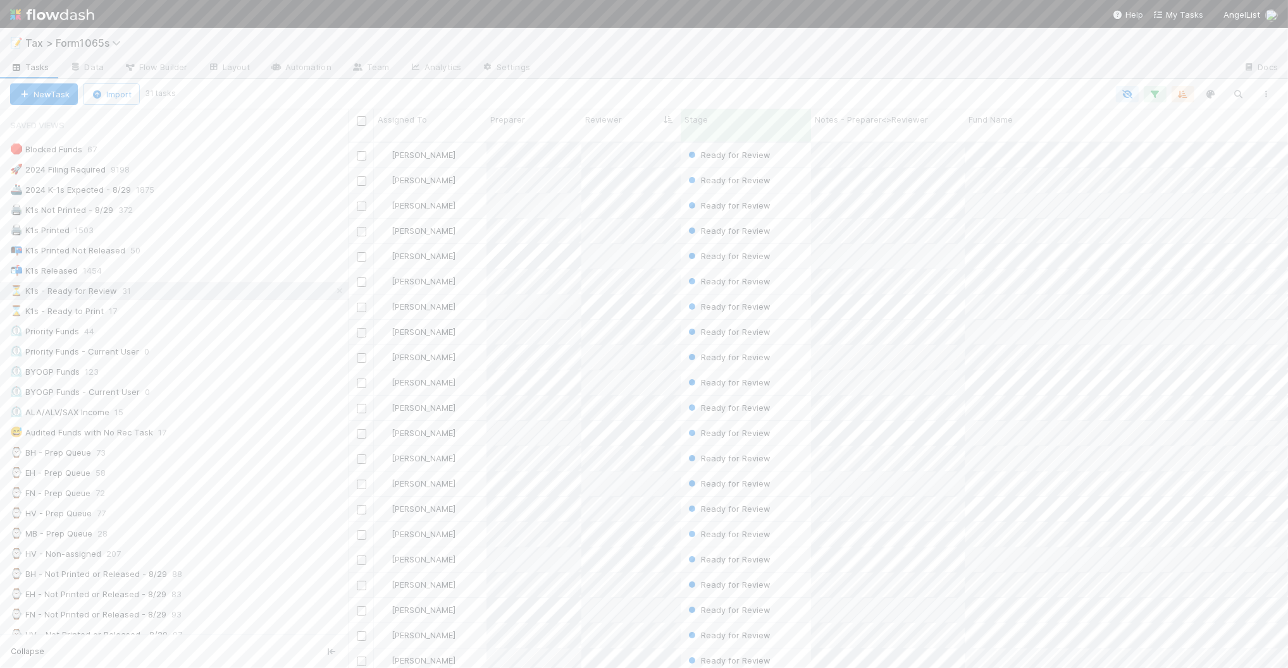
scroll to position [525, 927]
click at [149, 310] on div "⌛ K1s - Ready to Print 17" at bounding box center [179, 312] width 338 height 16
click at [184, 299] on div "⏳ K1s - Ready for Review 31" at bounding box center [179, 291] width 338 height 16
click at [280, 319] on div "⌛ K1s - Ready to Print 17" at bounding box center [179, 312] width 338 height 16
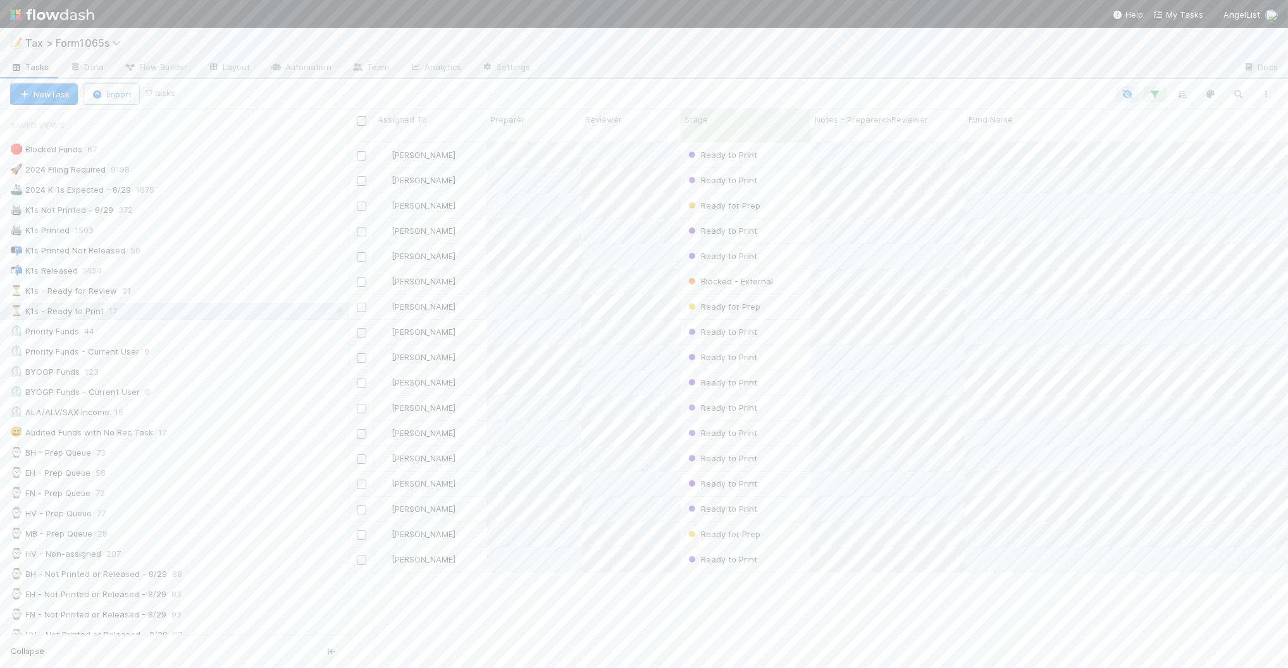
scroll to position [525, 927]
click at [1263, 90] on icon "button" at bounding box center [1266, 94] width 13 height 8
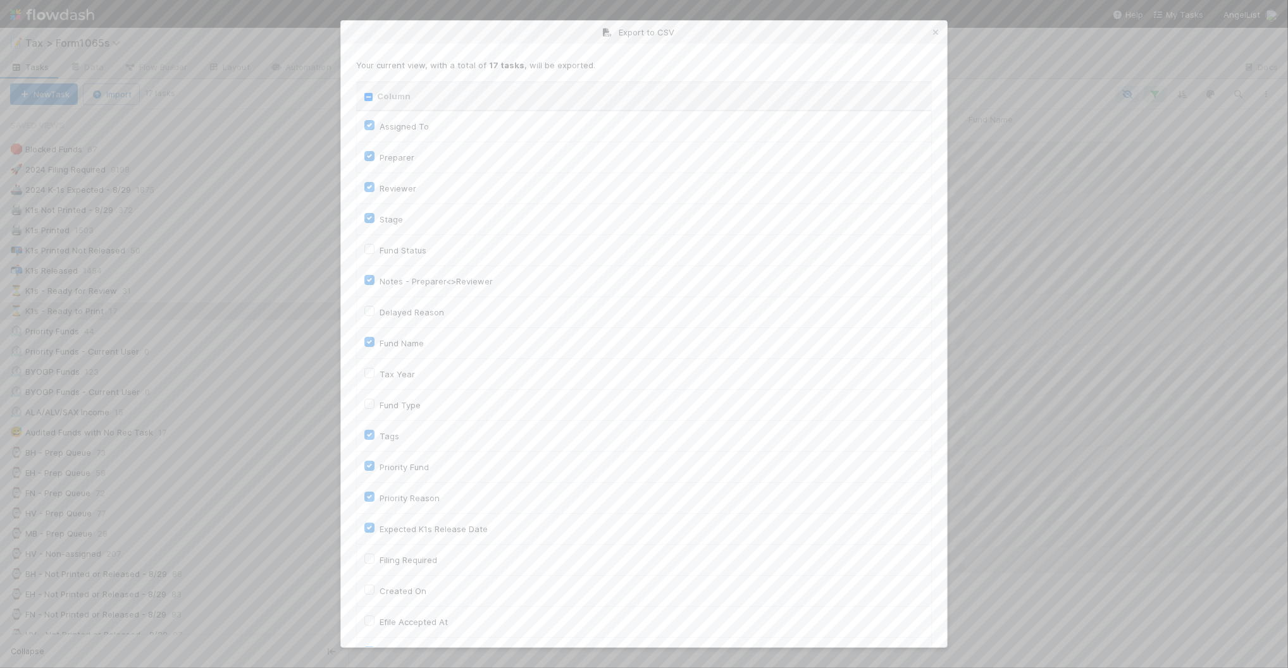
click at [366, 95] on input "Column" at bounding box center [368, 97] width 8 height 8
checkbox input "true"
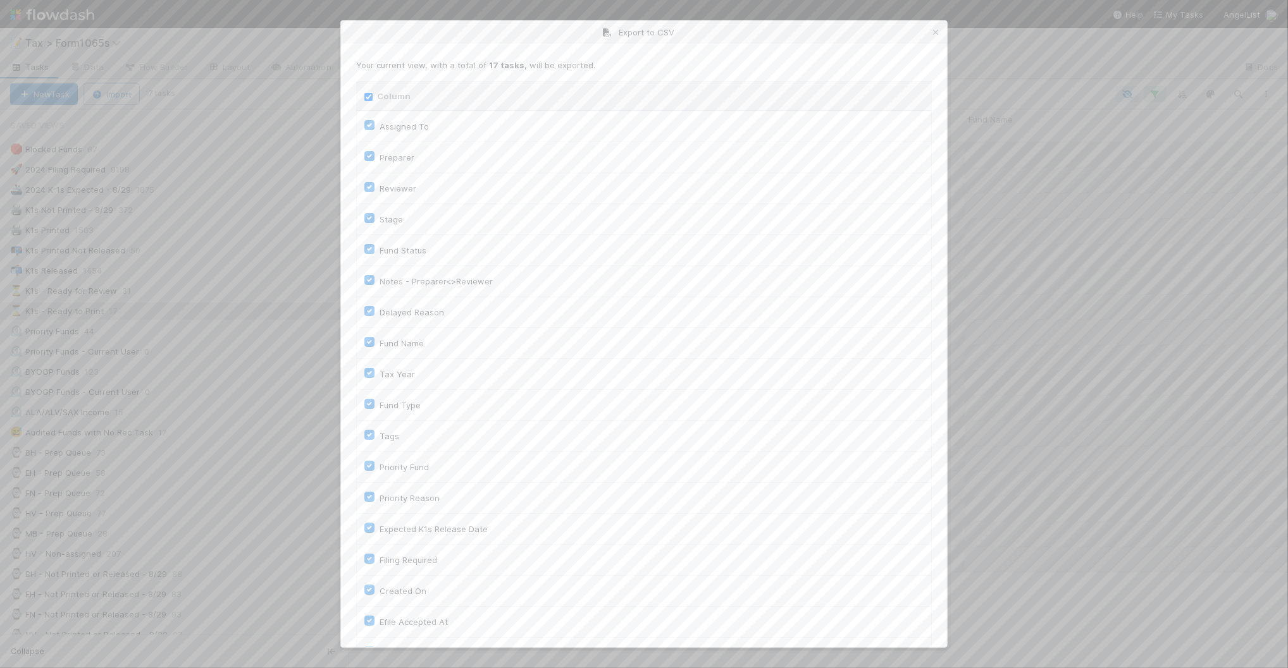
checkbox input "true"
checkbox On "true"
checkbox input "true"
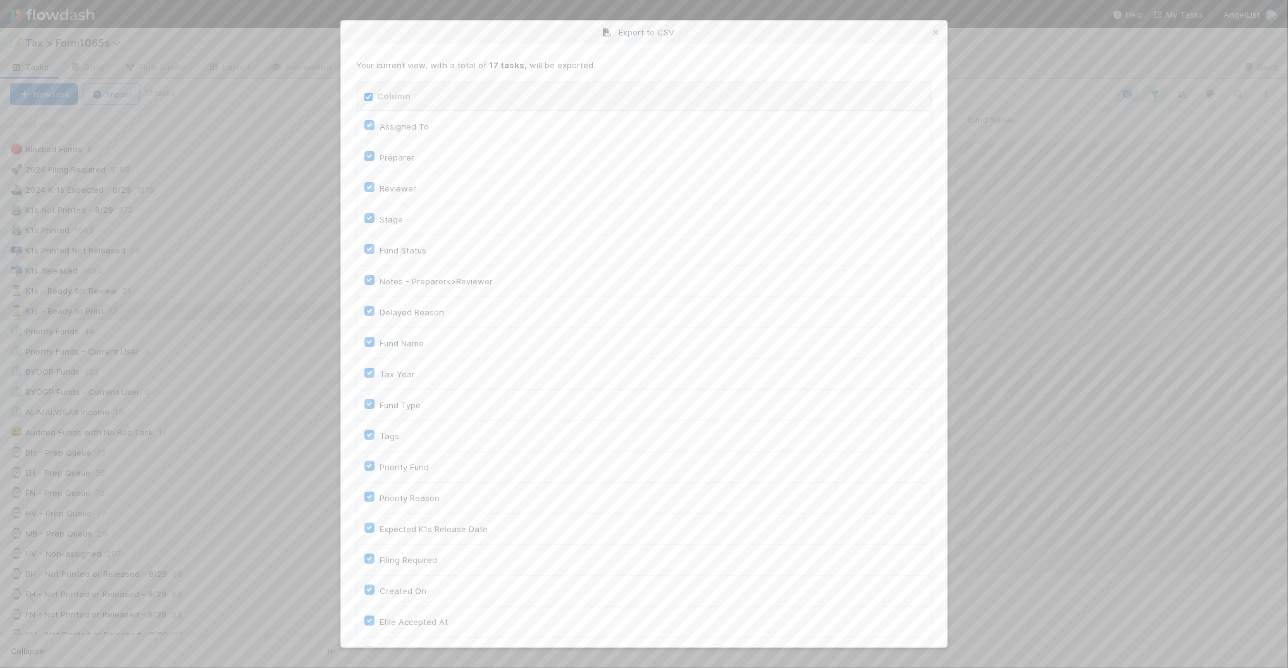
checkbox input "true"
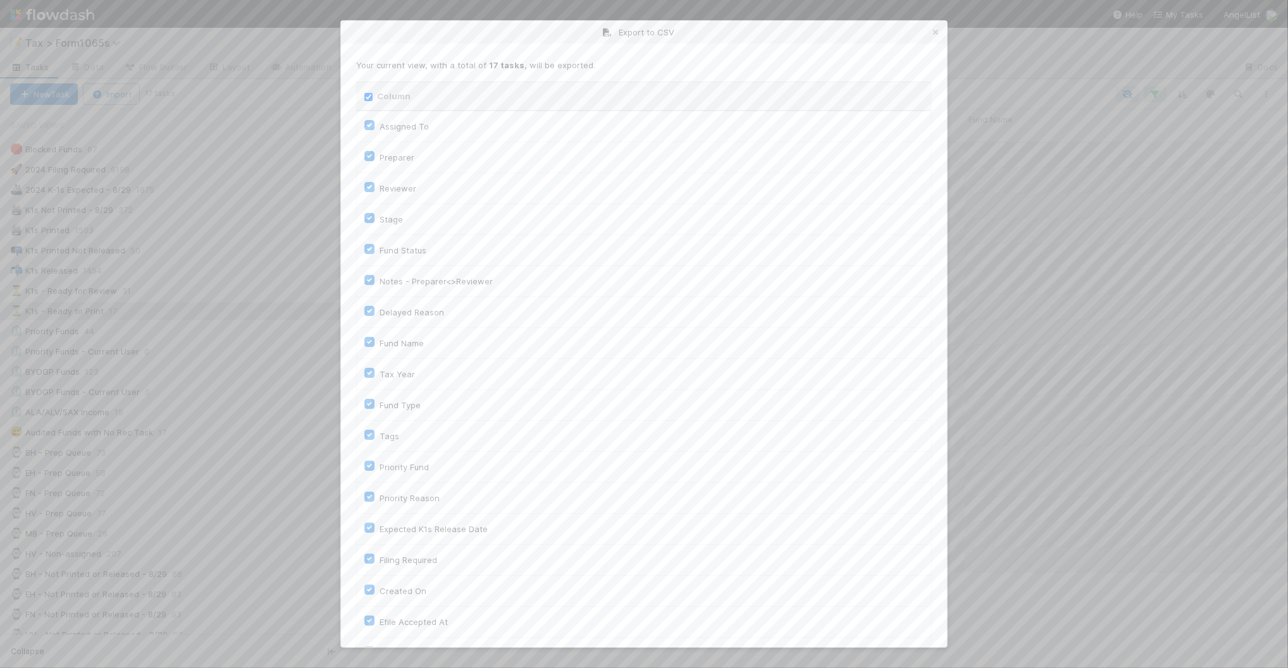
checkbox input "true"
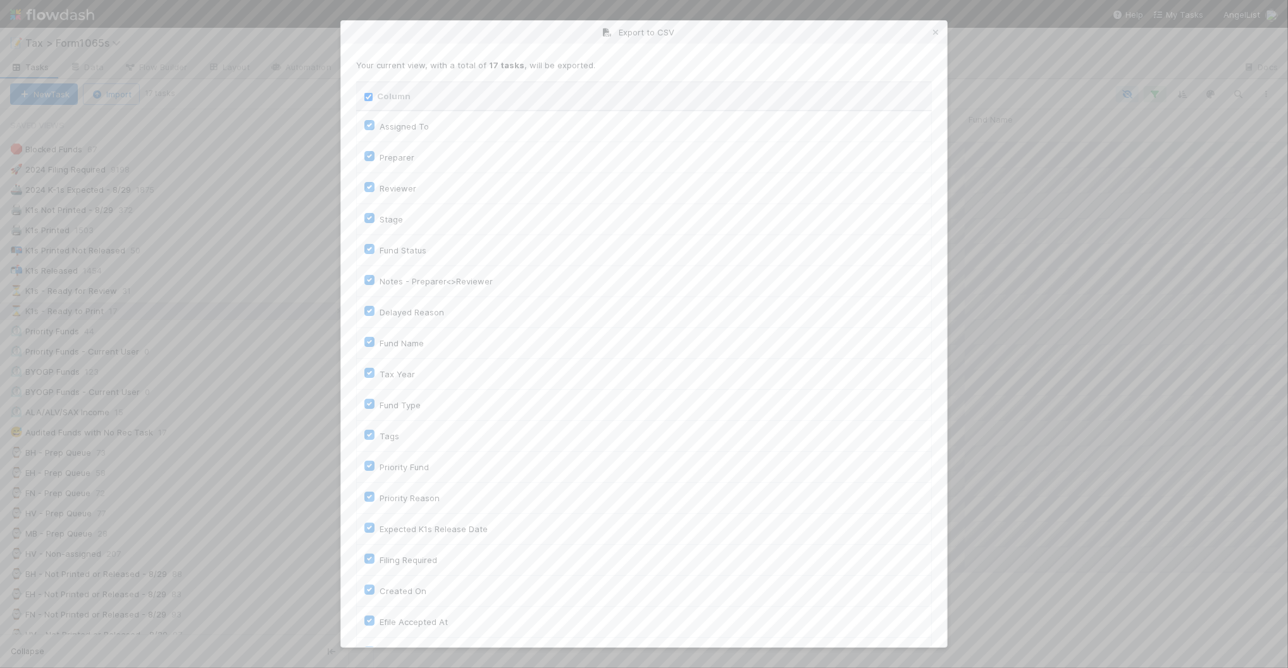
checkbox input "true"
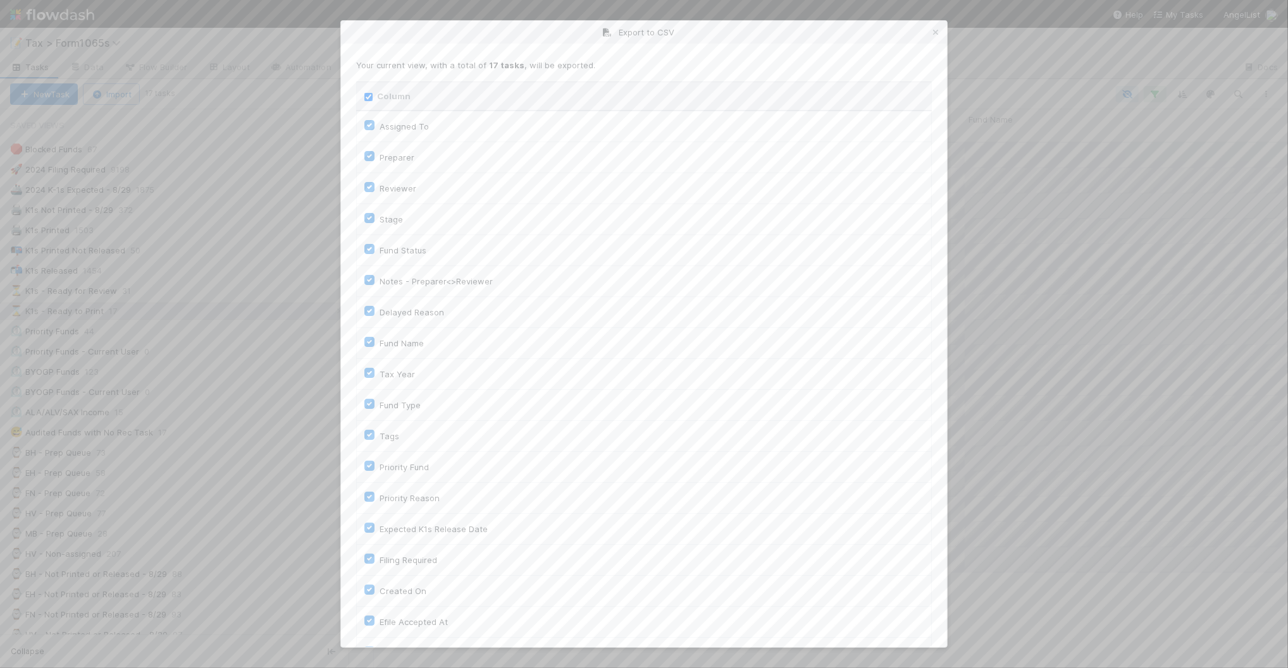
checkbox input "true"
click at [366, 95] on input "Column" at bounding box center [368, 97] width 8 height 8
checkbox input "false"
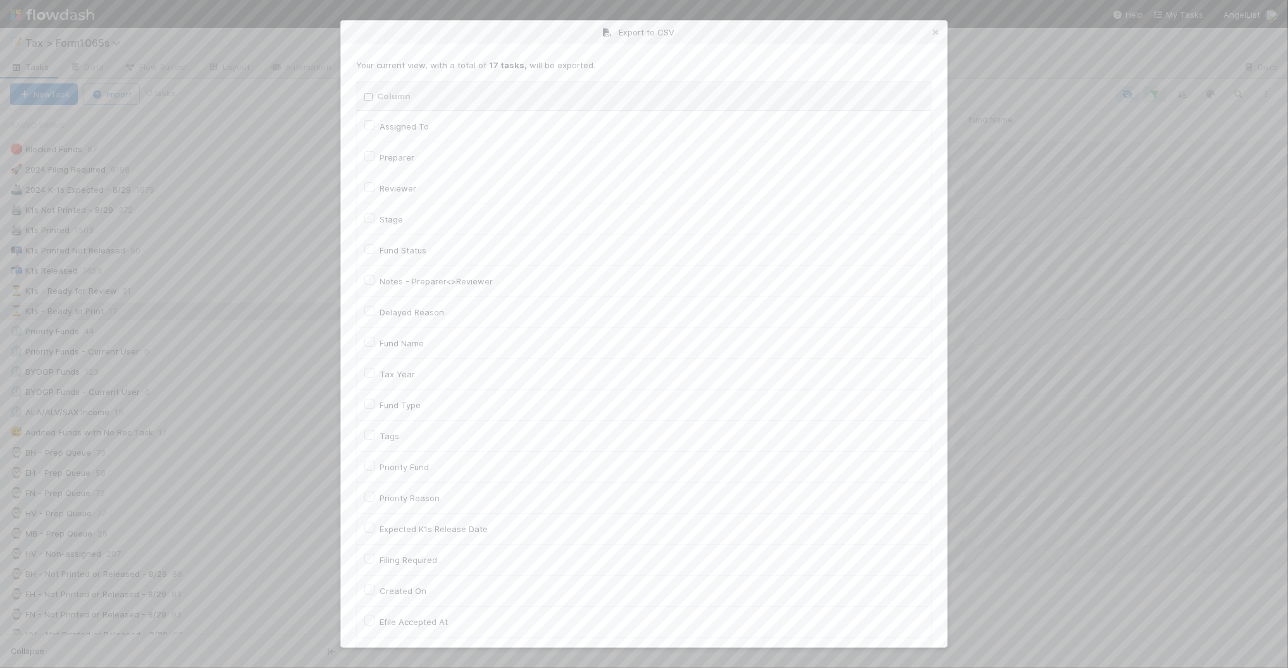
checkbox To "false"
checkbox input "false"
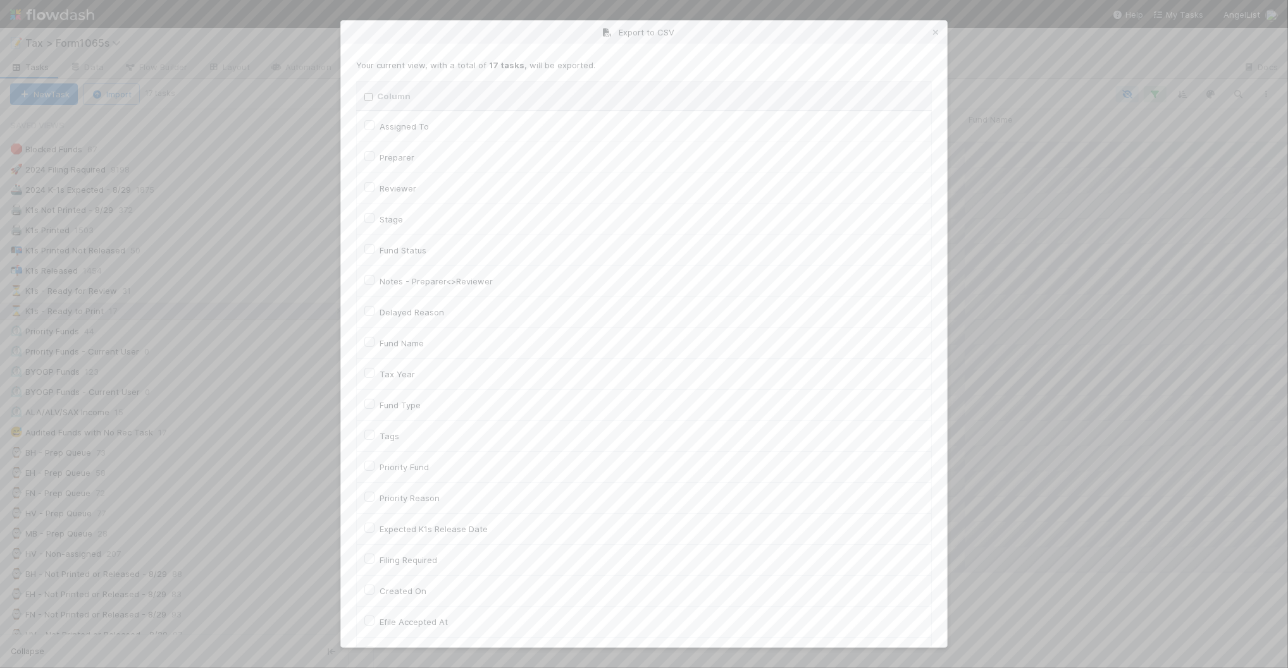
checkbox input "false"
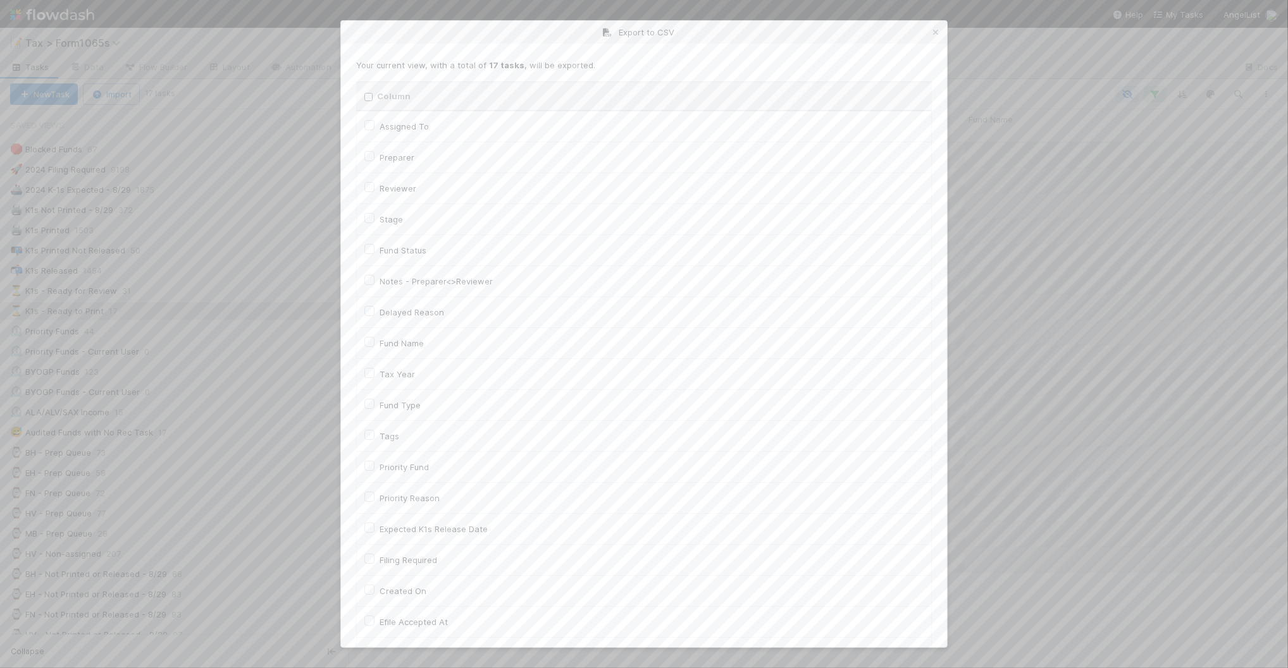
checkbox input "false"
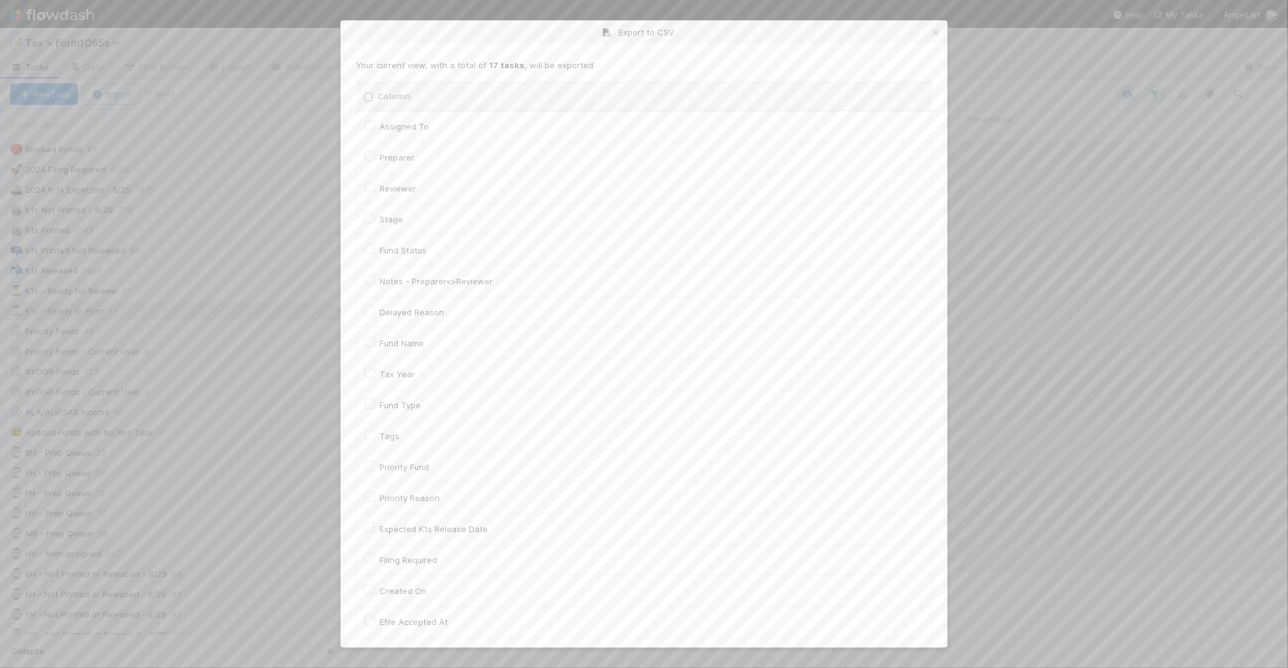
checkbox On "false"
checkbox input "false"
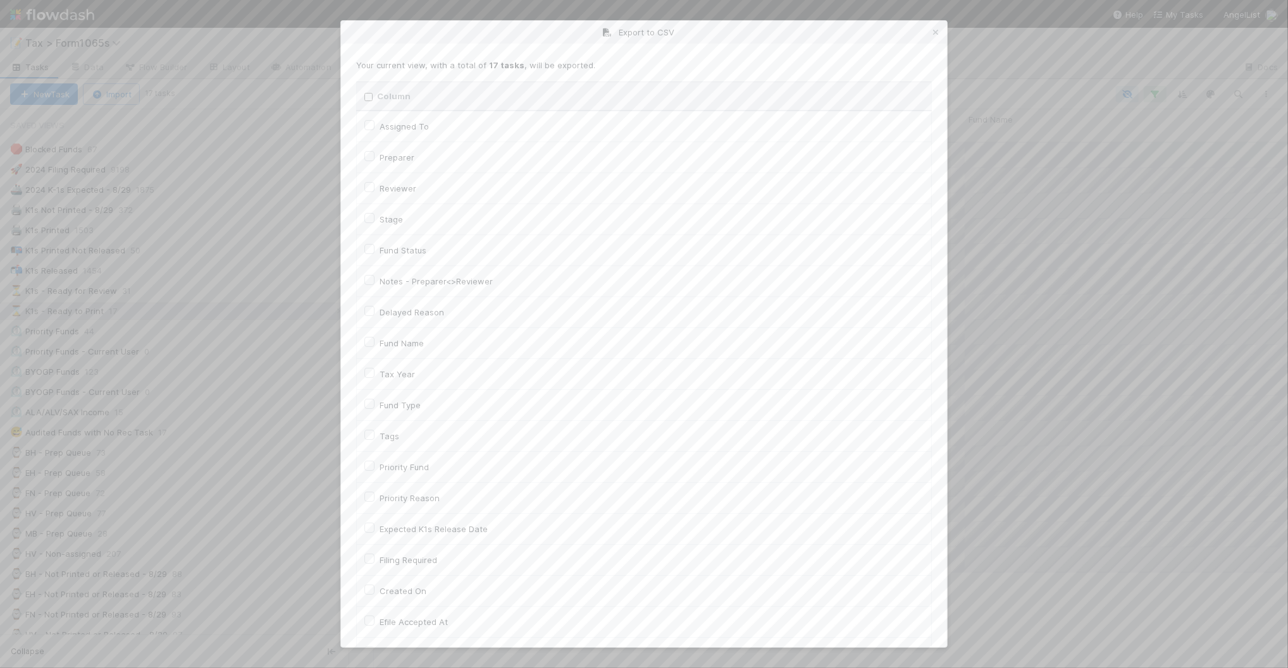
checkbox On "false"
checkbox input "false"
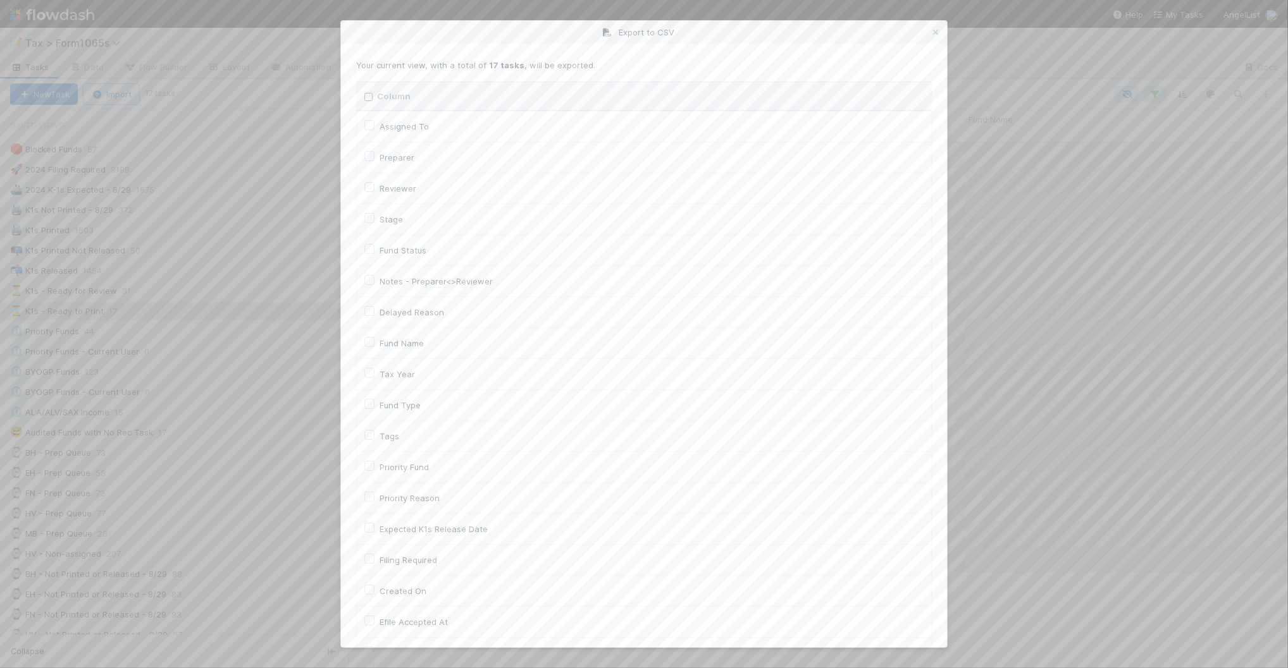
checkbox input "false"
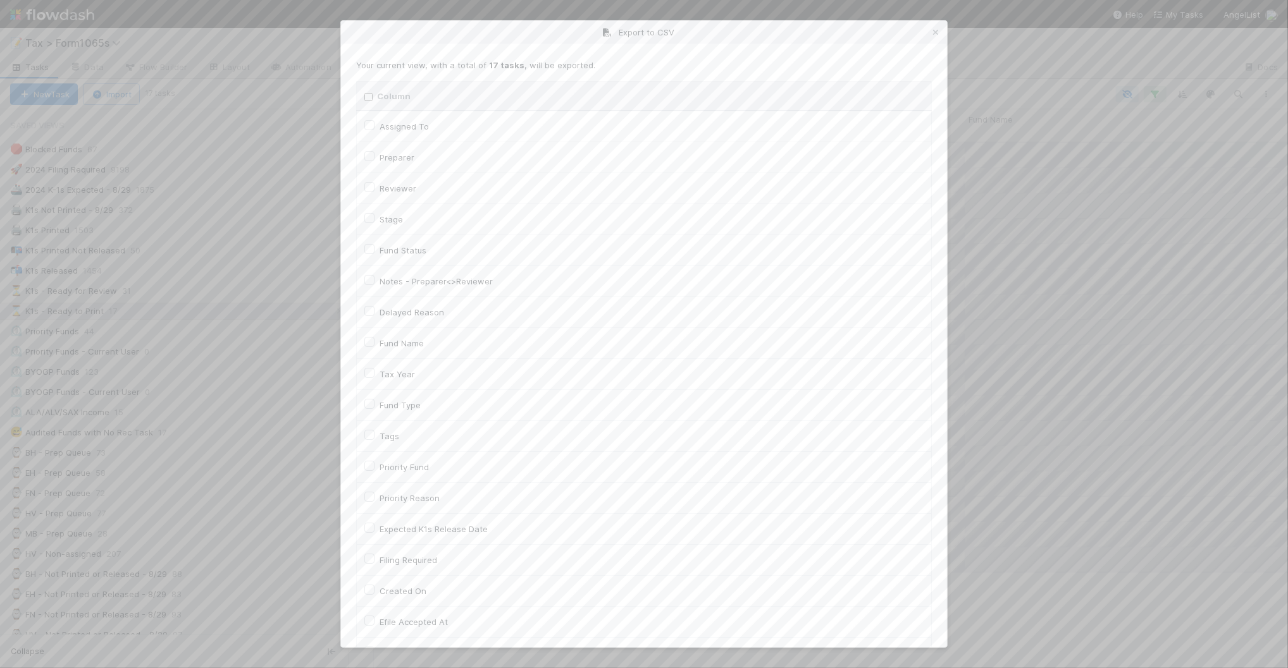
checkbox input "false"
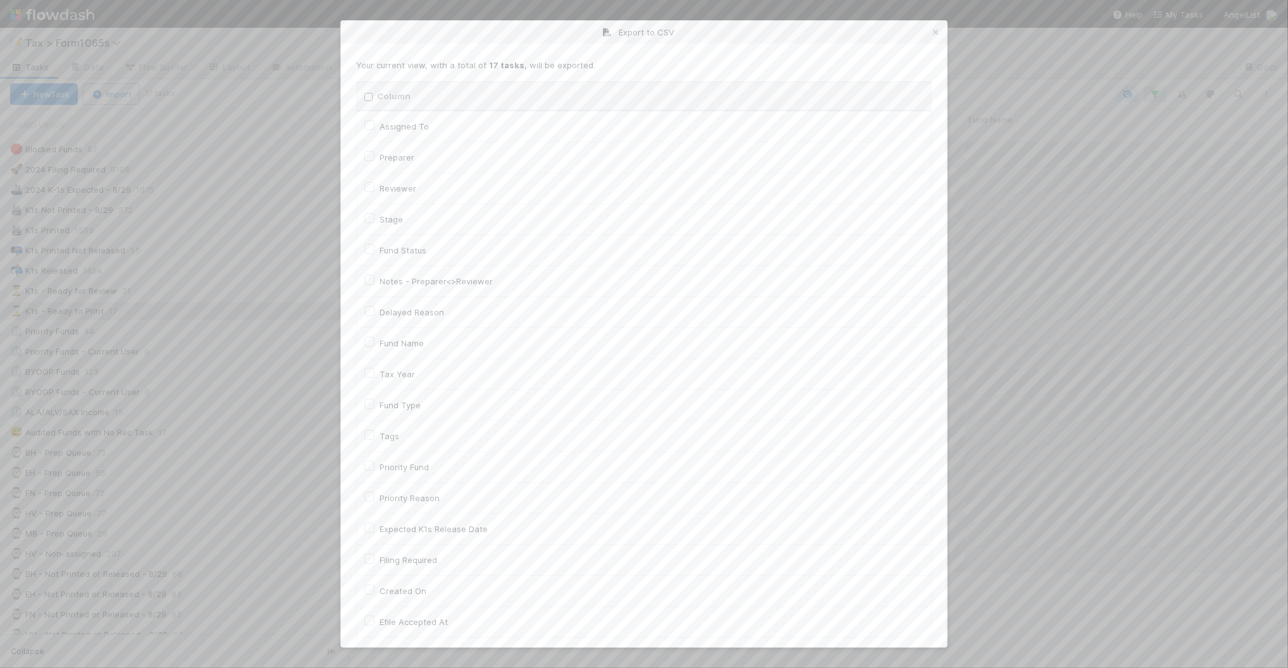
checkbox input "false"
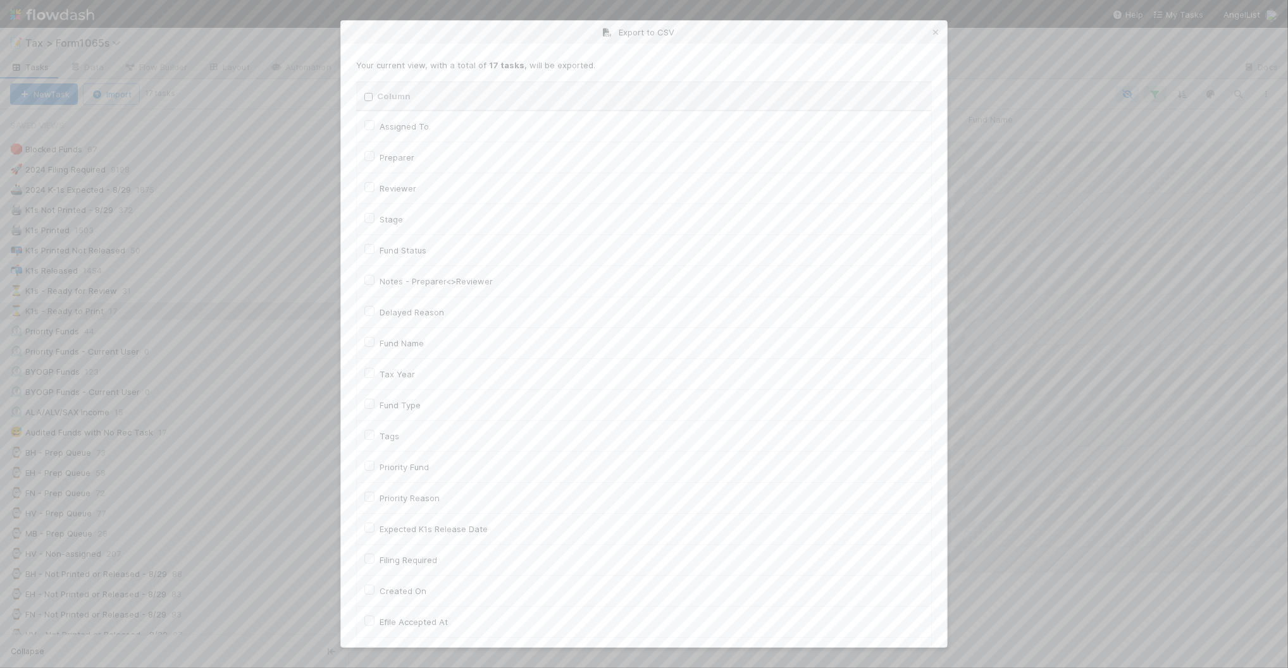
checkbox input "false"
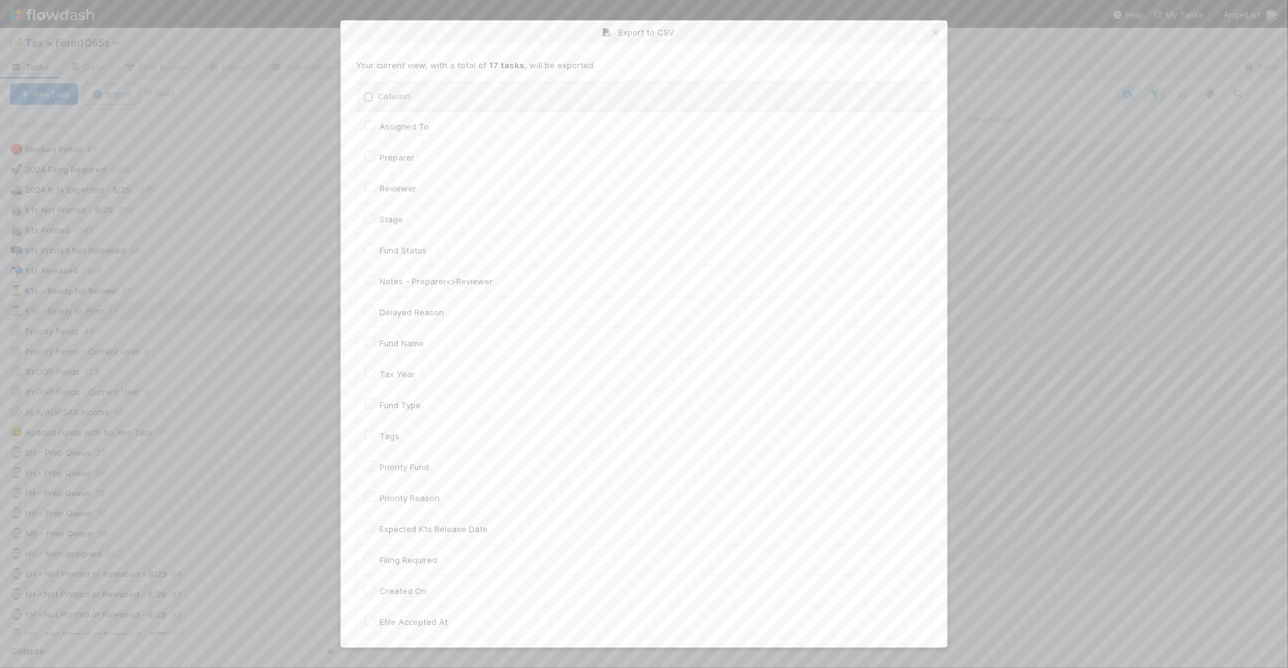
checkbox input "false"
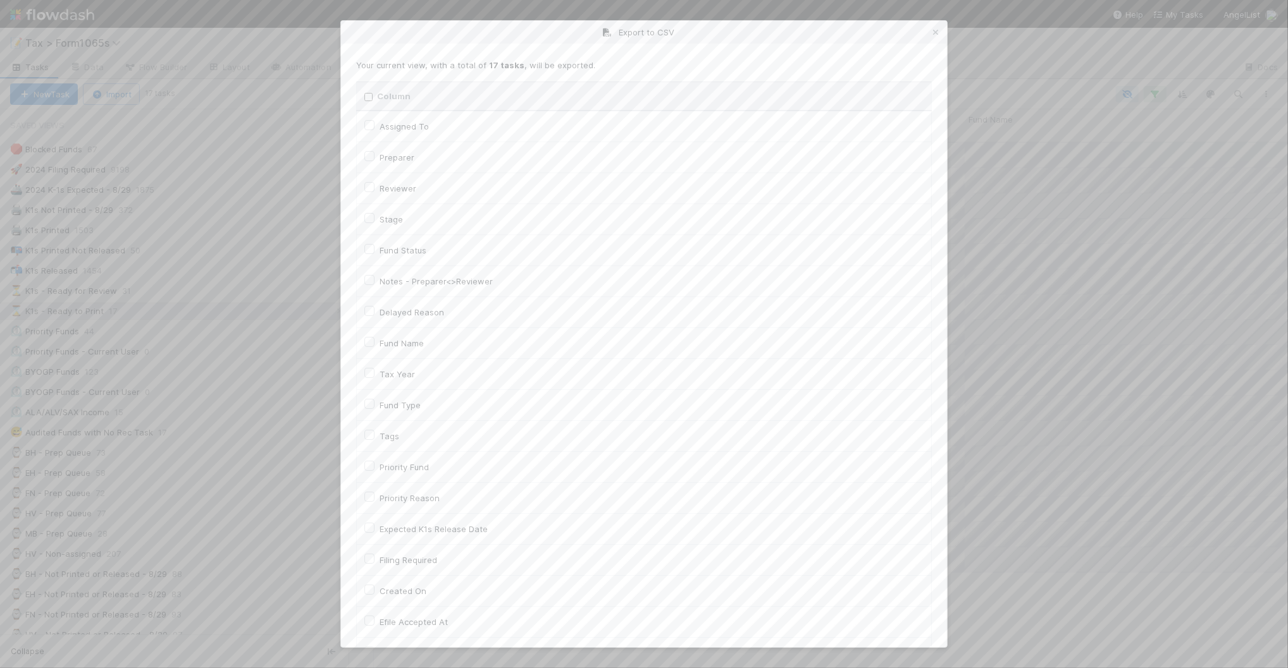
checkbox input "false"
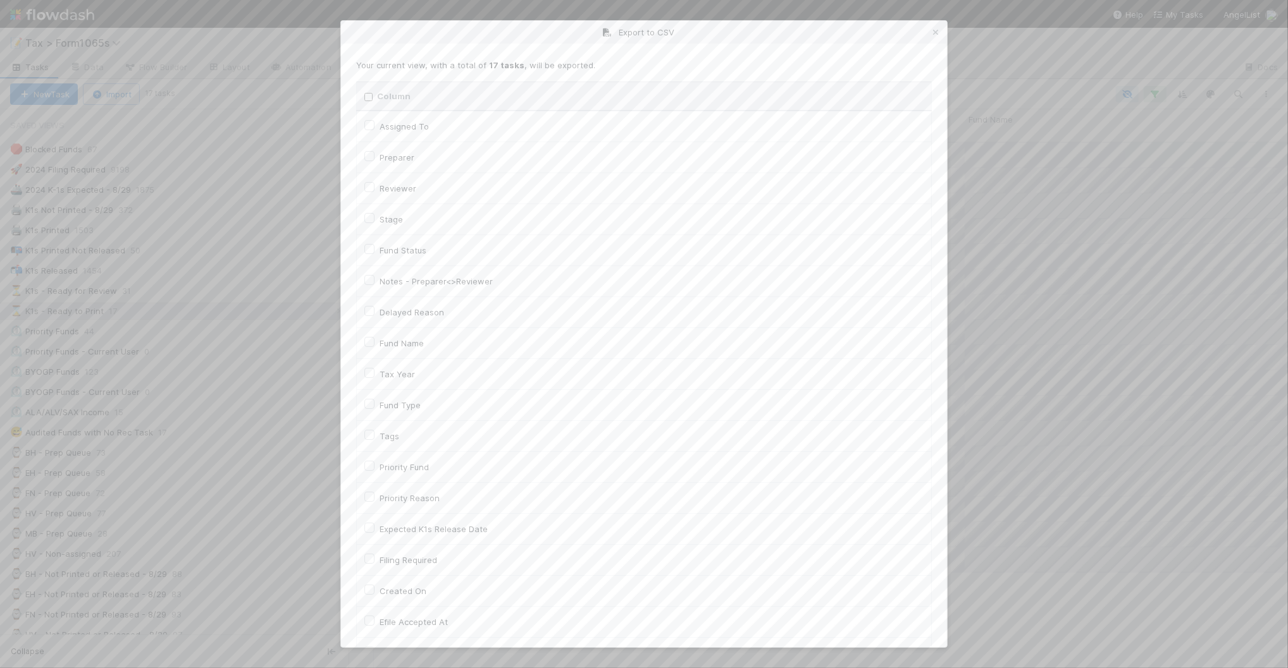
checkbox input "false"
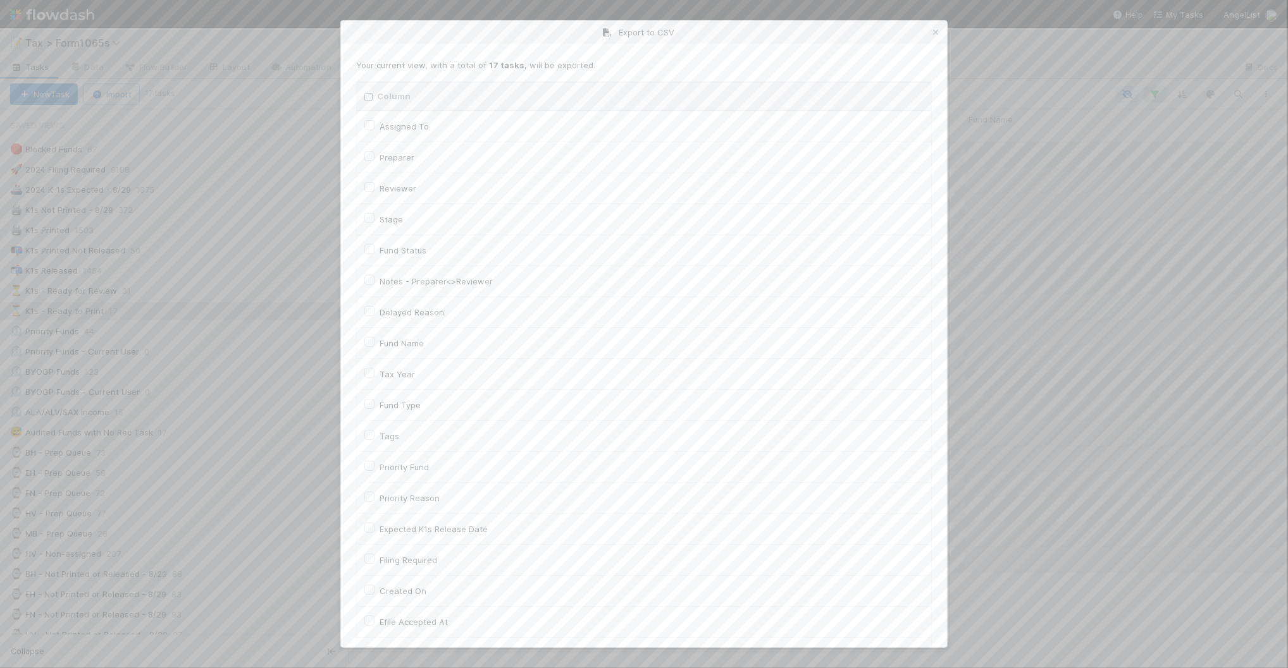
checkbox input "false"
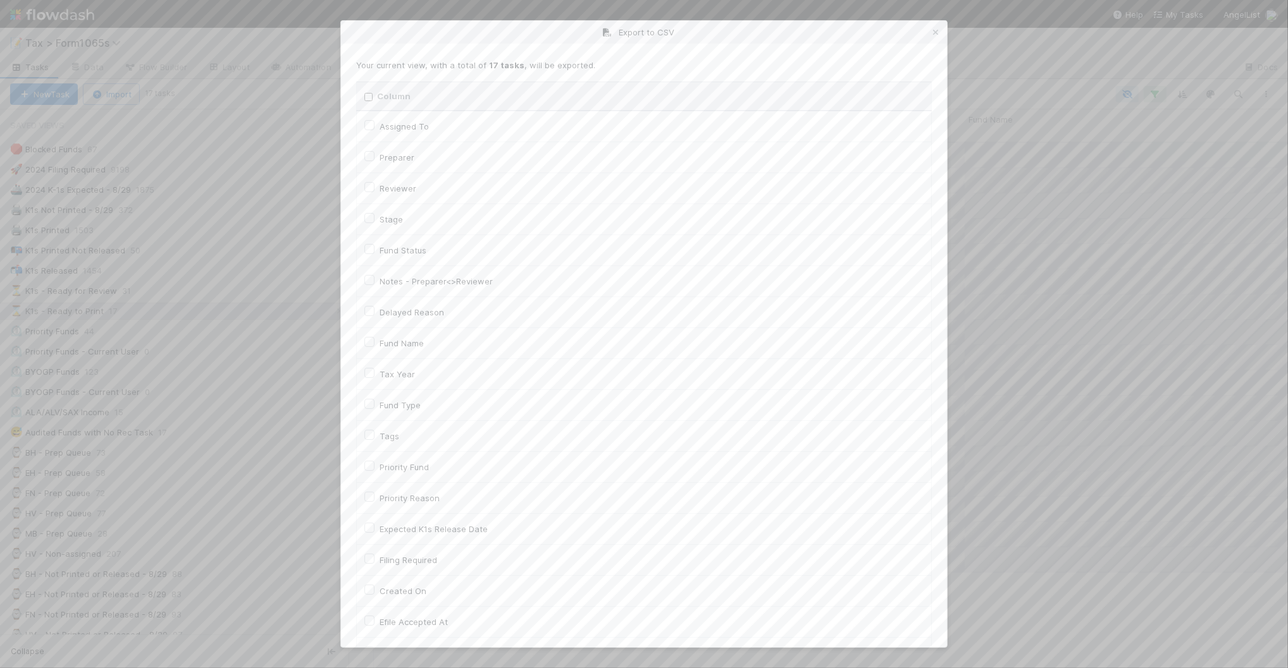
checkbox input "false"
checkbox URL "false"
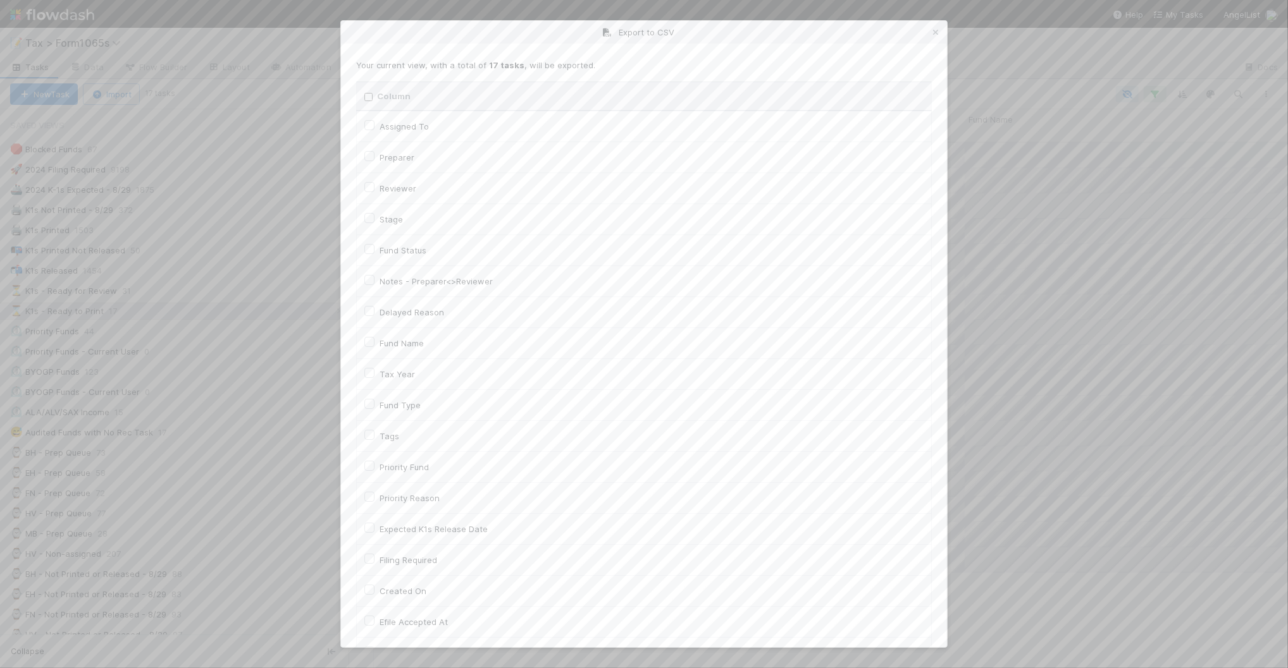
click at [407, 374] on label "Tax Year" at bounding box center [396, 374] width 35 height 15
click at [374, 374] on input "Tax Year" at bounding box center [369, 372] width 10 height 11
checkbox input "true"
click at [383, 445] on label "Llc Id" at bounding box center [389, 443] width 20 height 15
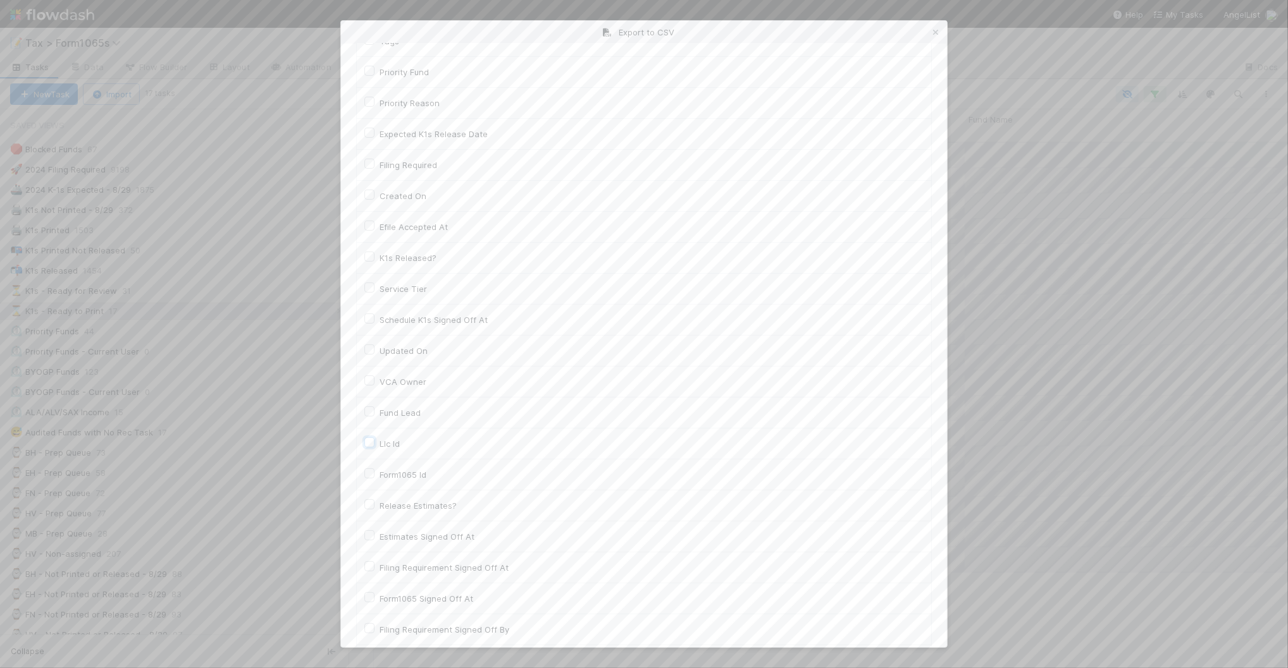
click at [374, 445] on input "Llc Id" at bounding box center [369, 441] width 10 height 11
checkbox input "true"
click at [384, 623] on button "Generate CSV" at bounding box center [393, 622] width 74 height 22
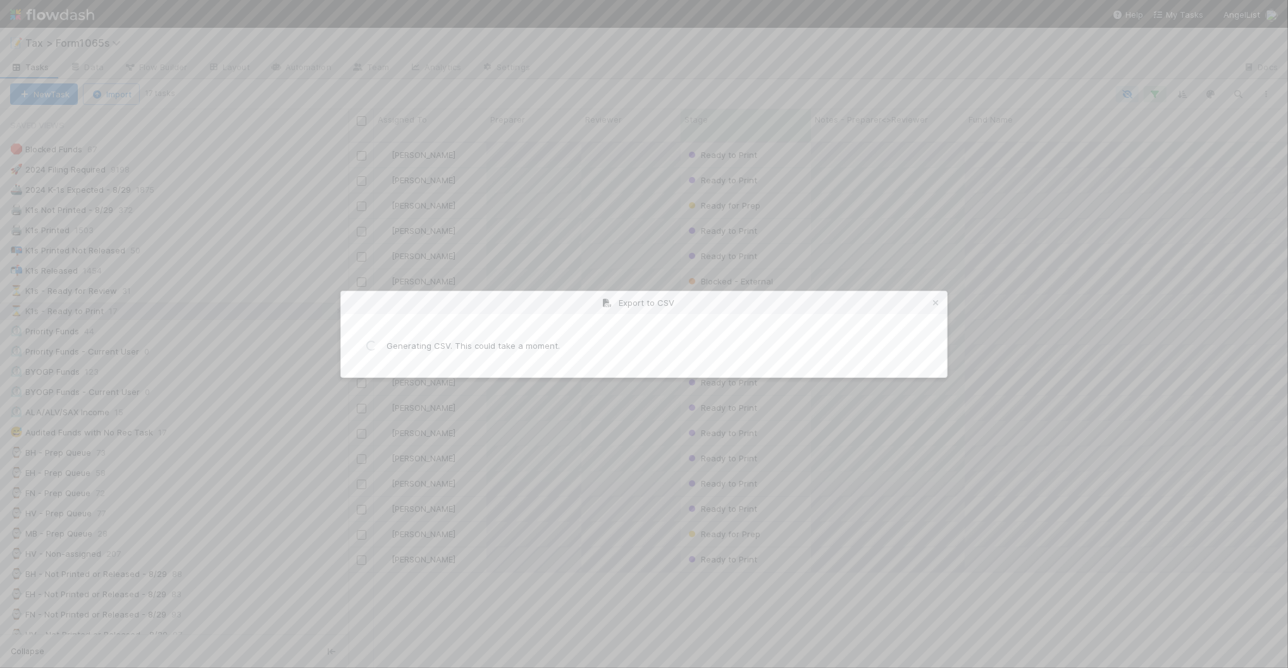
scroll to position [0, 0]
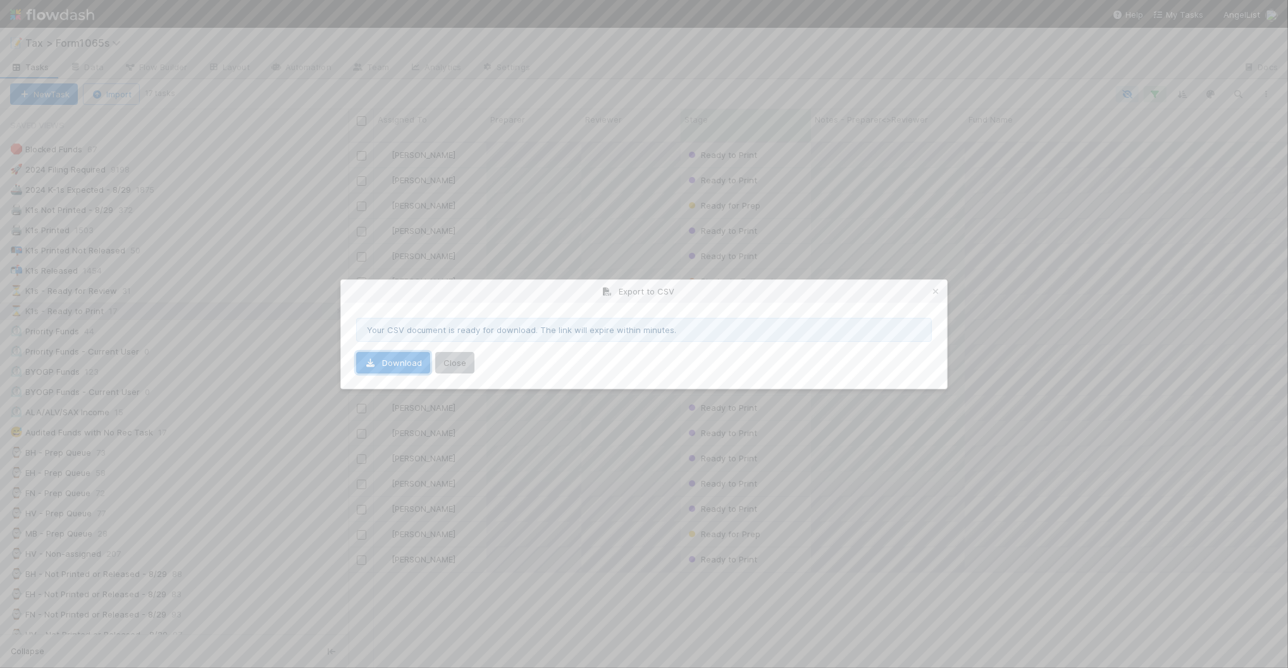
click at [400, 364] on link "Download" at bounding box center [393, 363] width 74 height 22
click at [939, 289] on icon at bounding box center [935, 292] width 13 height 8
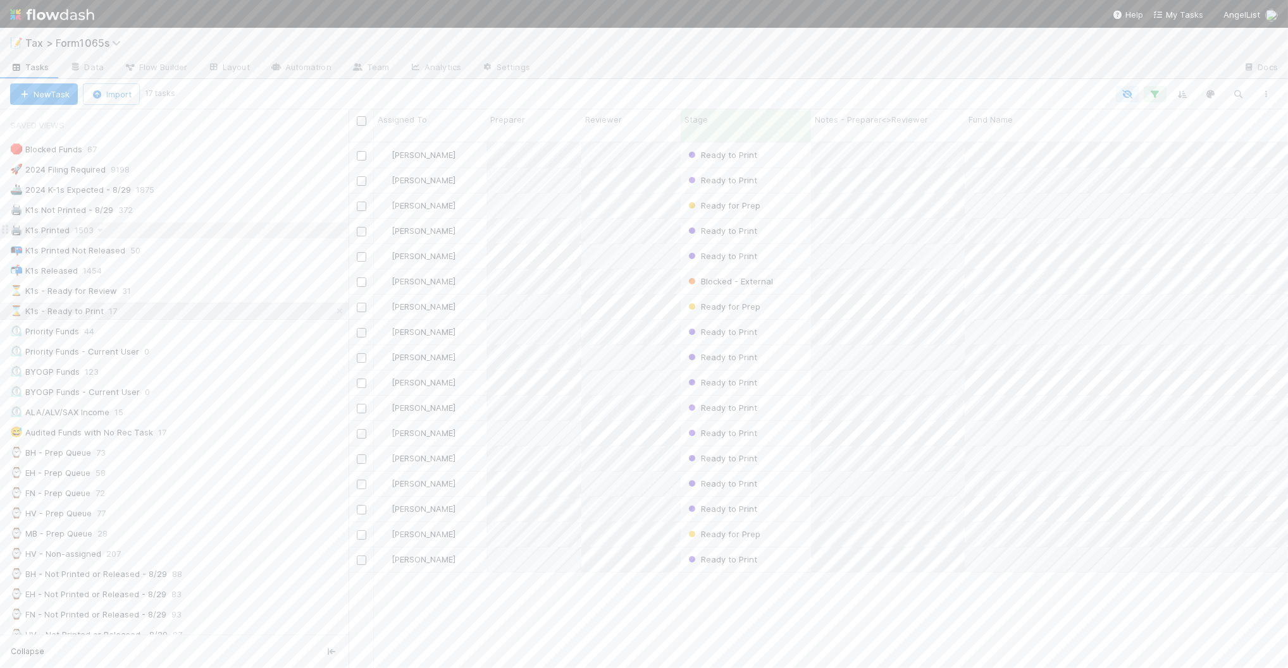
click at [192, 233] on div "🖨️ K1s Printed 1503" at bounding box center [179, 231] width 338 height 16
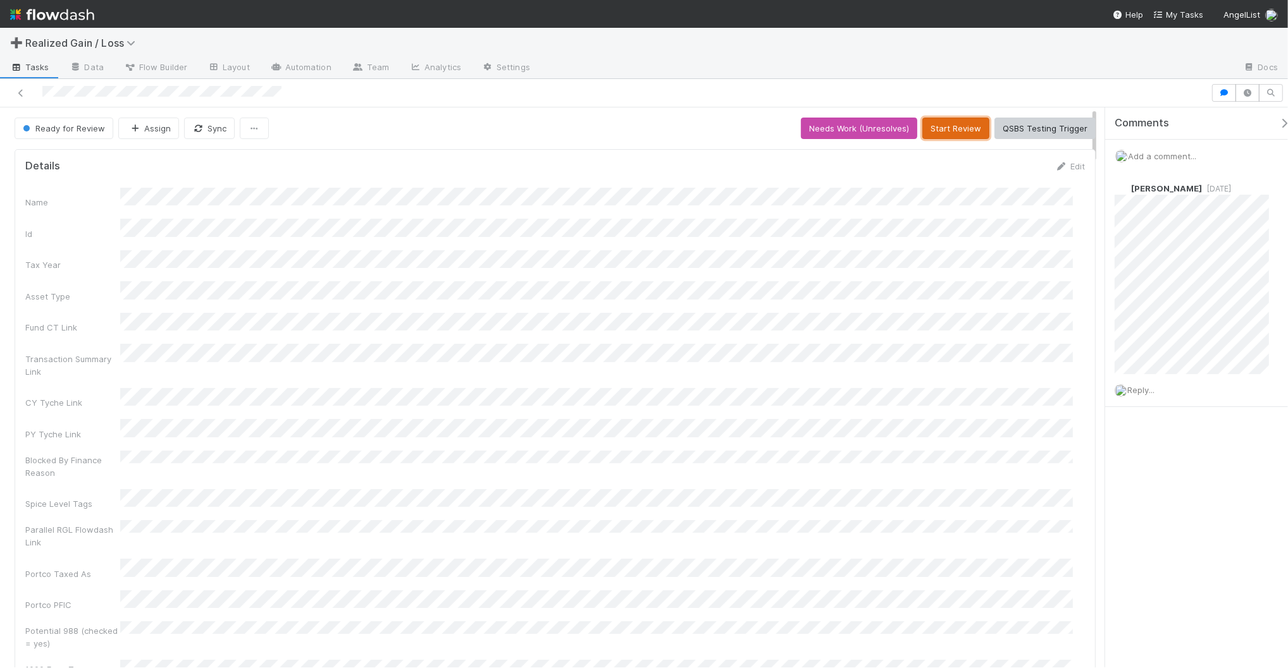
click at [933, 130] on button "Start Review" at bounding box center [955, 129] width 67 height 22
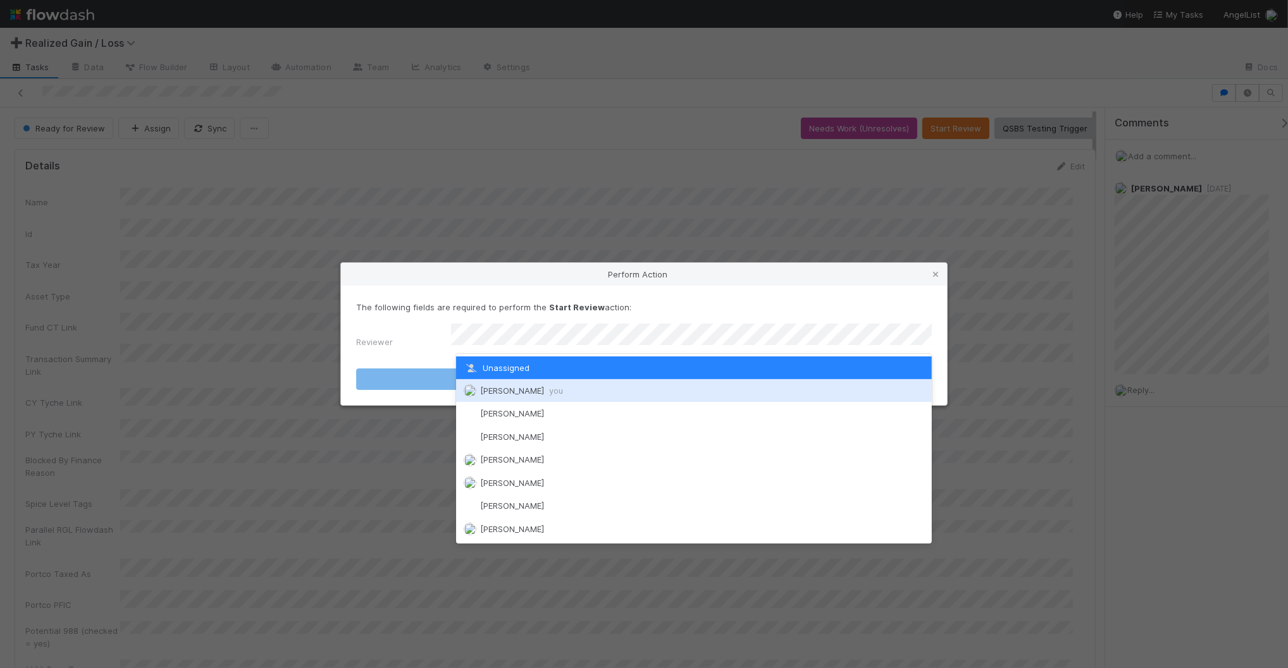
click at [661, 386] on div "[PERSON_NAME] you" at bounding box center [694, 390] width 476 height 23
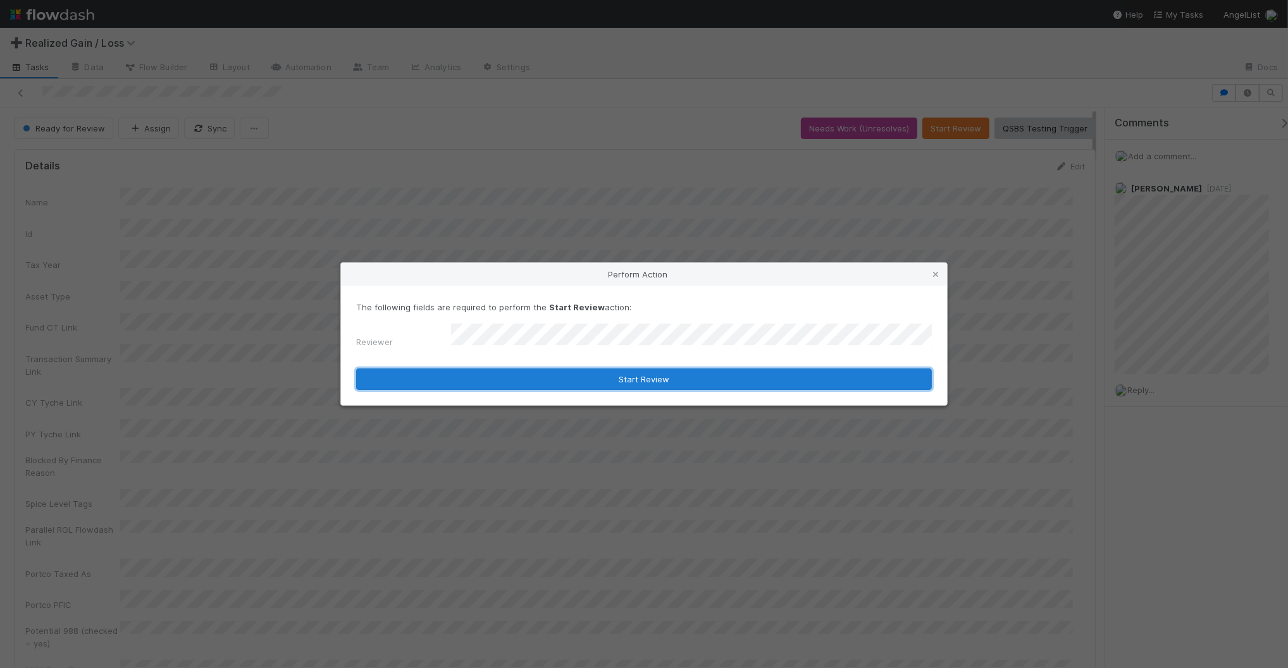
click at [661, 375] on button "Start Review" at bounding box center [643, 380] width 575 height 22
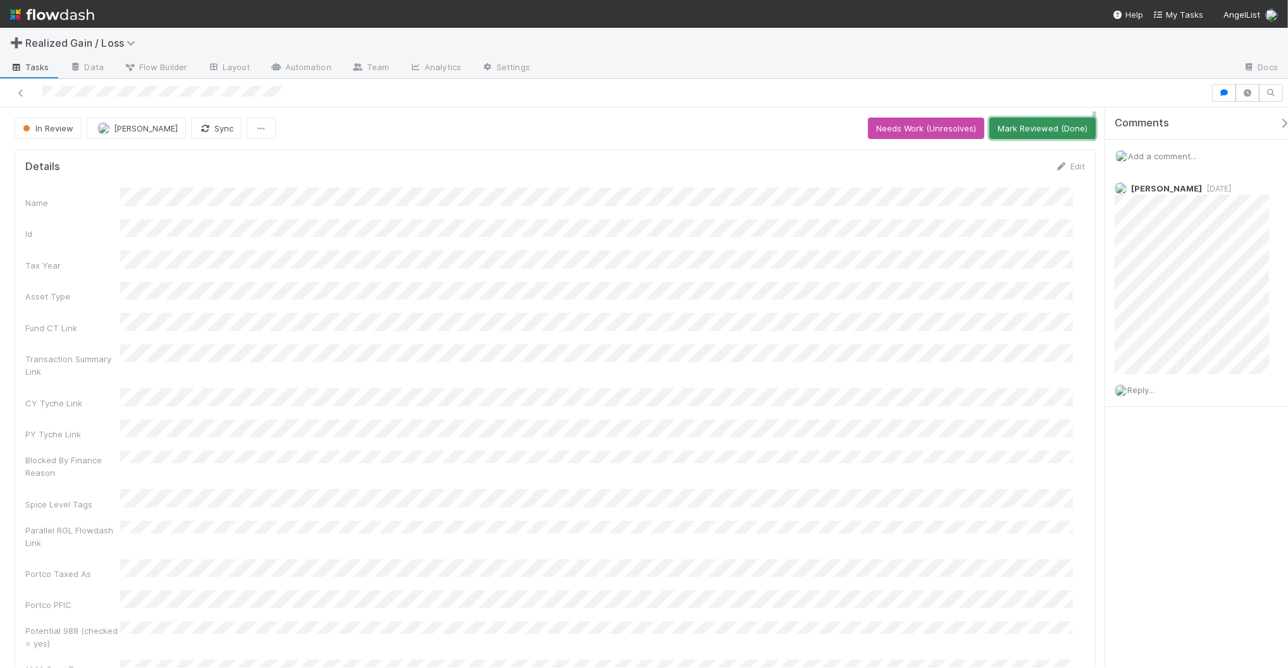
click at [1009, 128] on button "Mark Reviewed (Done)" at bounding box center [1042, 129] width 106 height 22
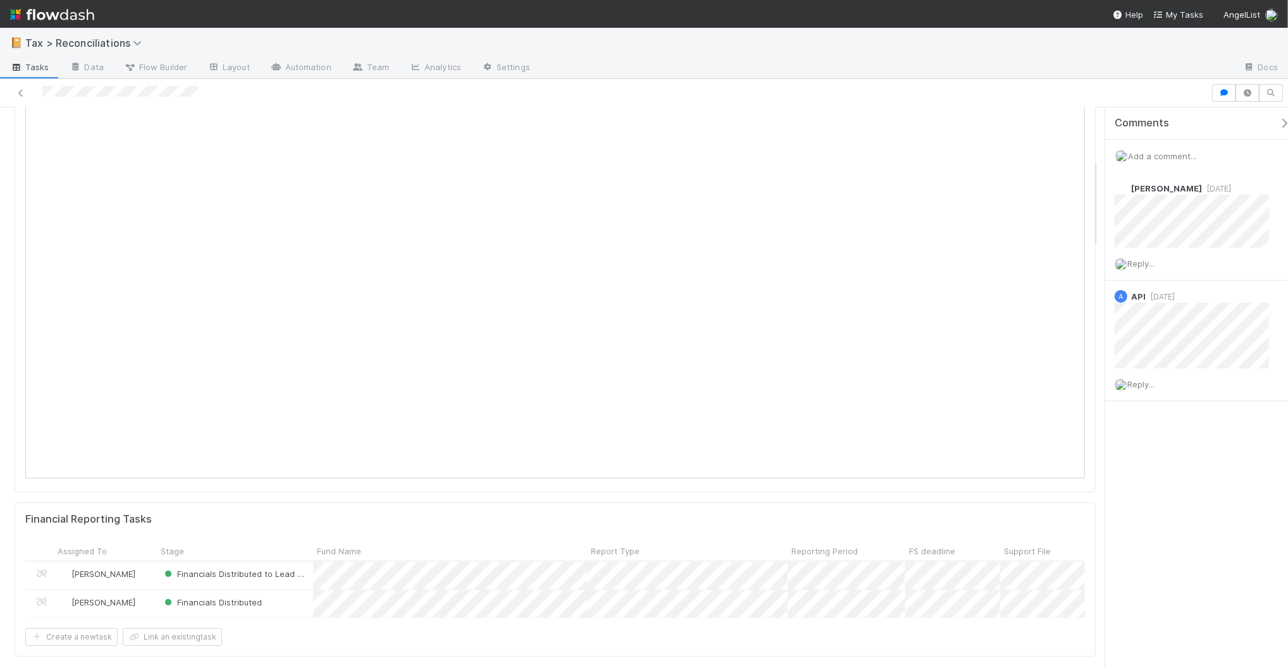
scroll to position [316, 0]
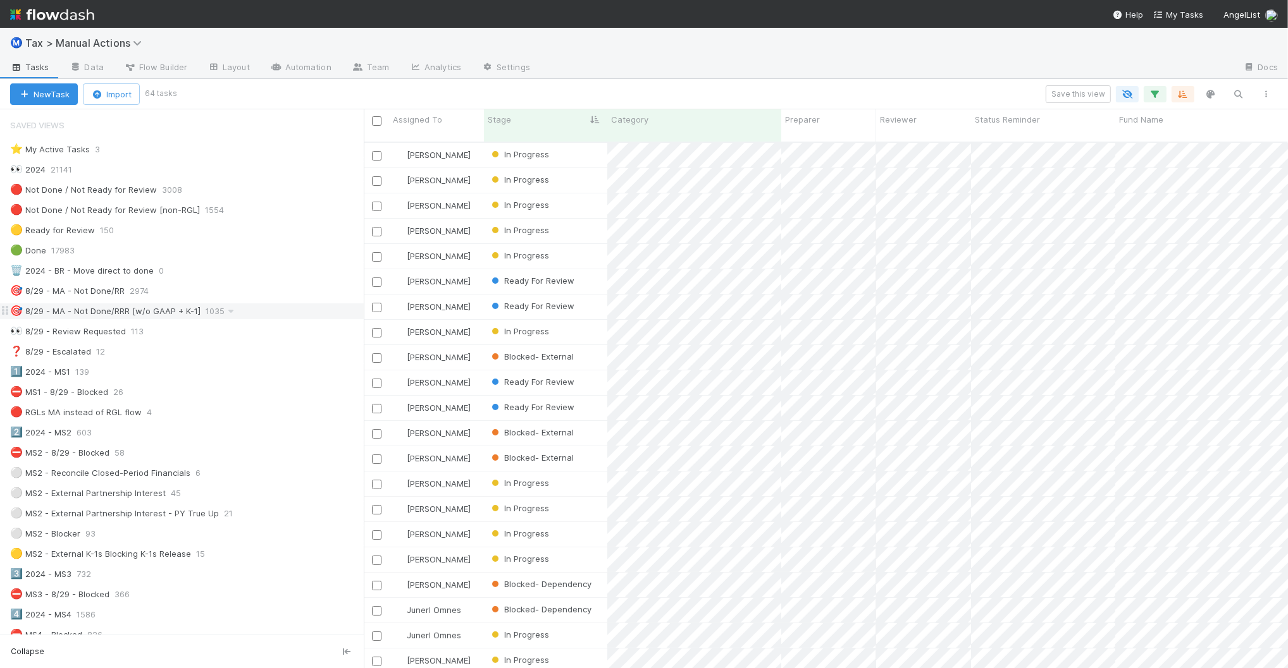
click at [256, 311] on div "🎯 8/29 - MA - Not Done/RRR [w/o GAAP + K-1] 1035" at bounding box center [187, 312] width 354 height 16
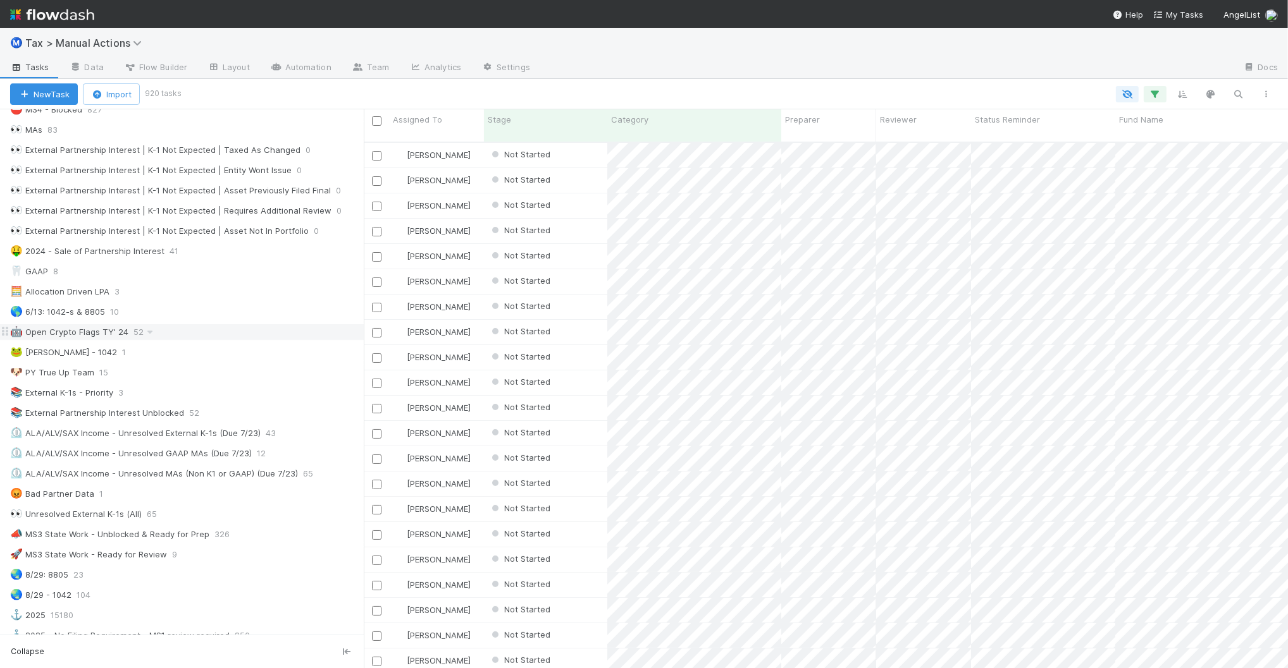
scroll to position [553, 0]
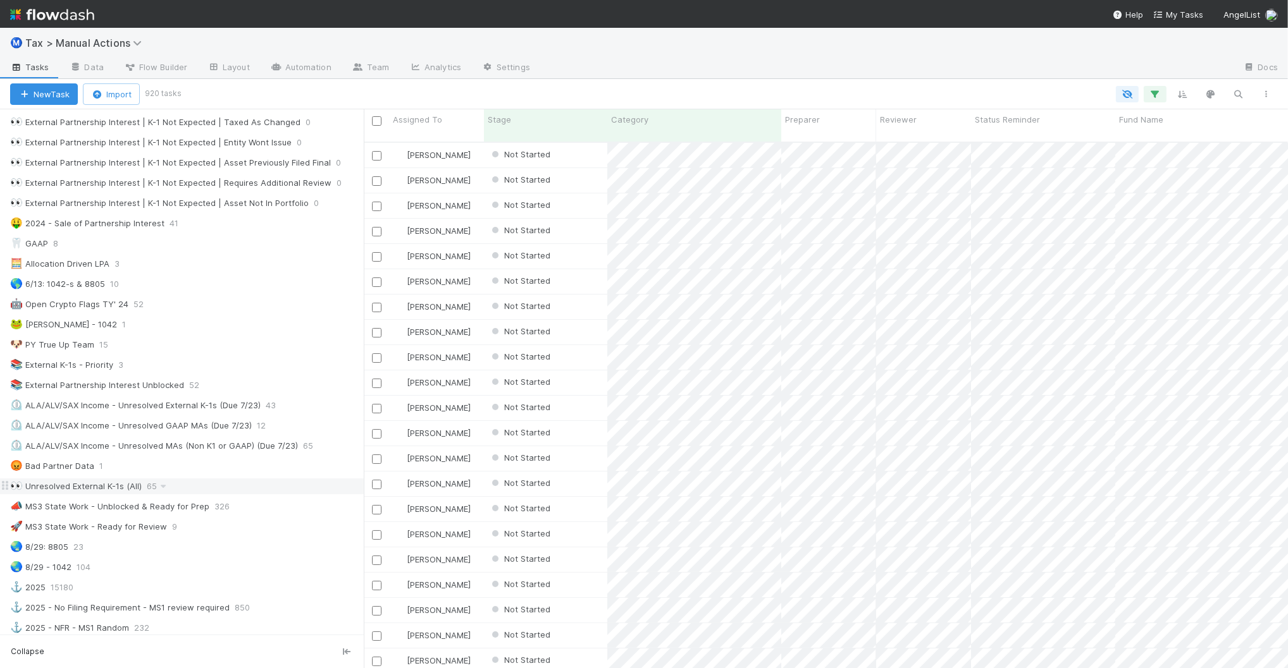
click at [244, 495] on div "👀 Unresolved External K-1s (All) 65" at bounding box center [187, 487] width 354 height 16
click at [1188, 96] on icon "button" at bounding box center [1189, 94] width 13 height 11
click at [1016, 78] on div "Sort by Flowthrough Name from A → Z Then by" at bounding box center [647, 333] width 1294 height 667
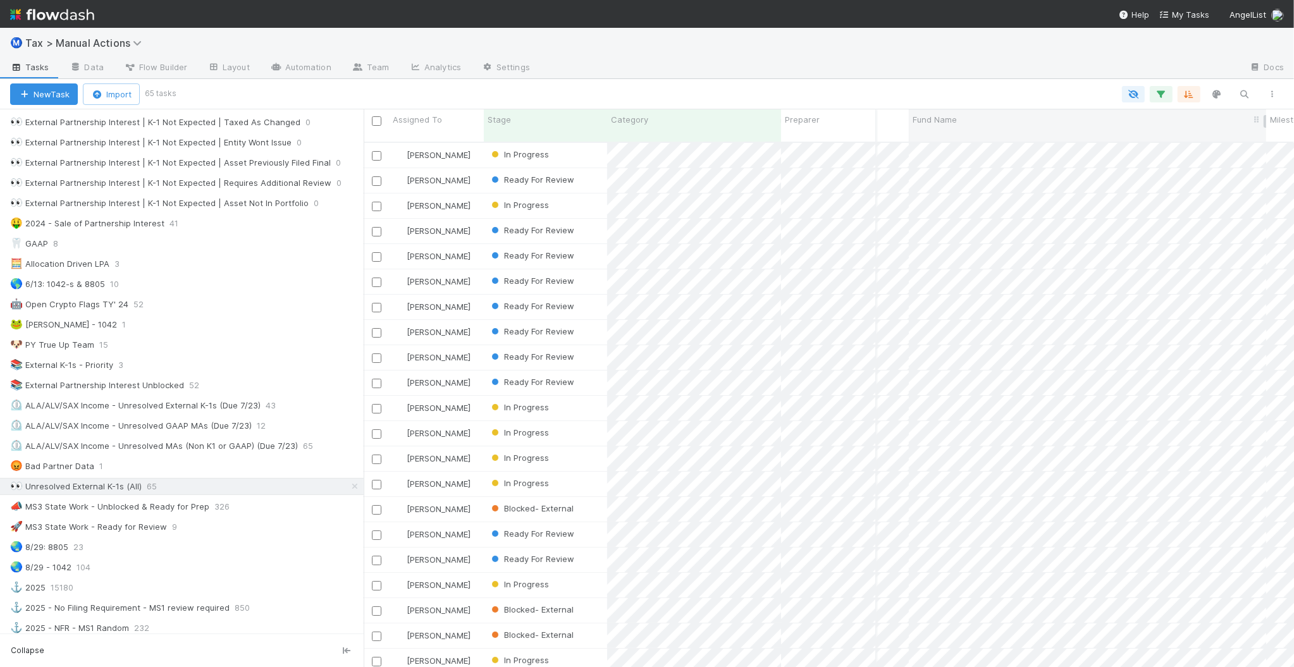
click at [1005, 127] on div "Fund Name" at bounding box center [1087, 125] width 357 height 32
click at [1030, 73] on div at bounding box center [889, 68] width 699 height 20
click at [1191, 98] on icon "button" at bounding box center [1189, 94] width 13 height 11
click at [1030, 80] on div "Sort by Flowthrough Name from A → Z Then by" at bounding box center [647, 333] width 1294 height 667
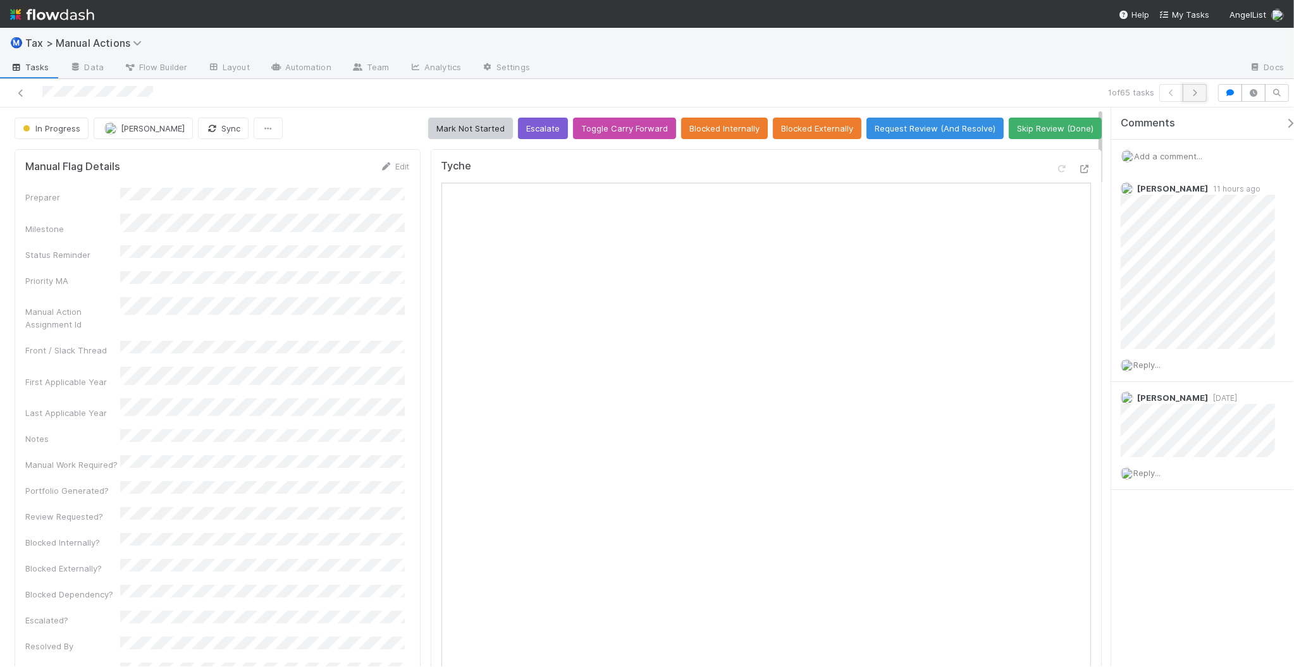
click at [1192, 89] on icon "button" at bounding box center [1194, 93] width 13 height 8
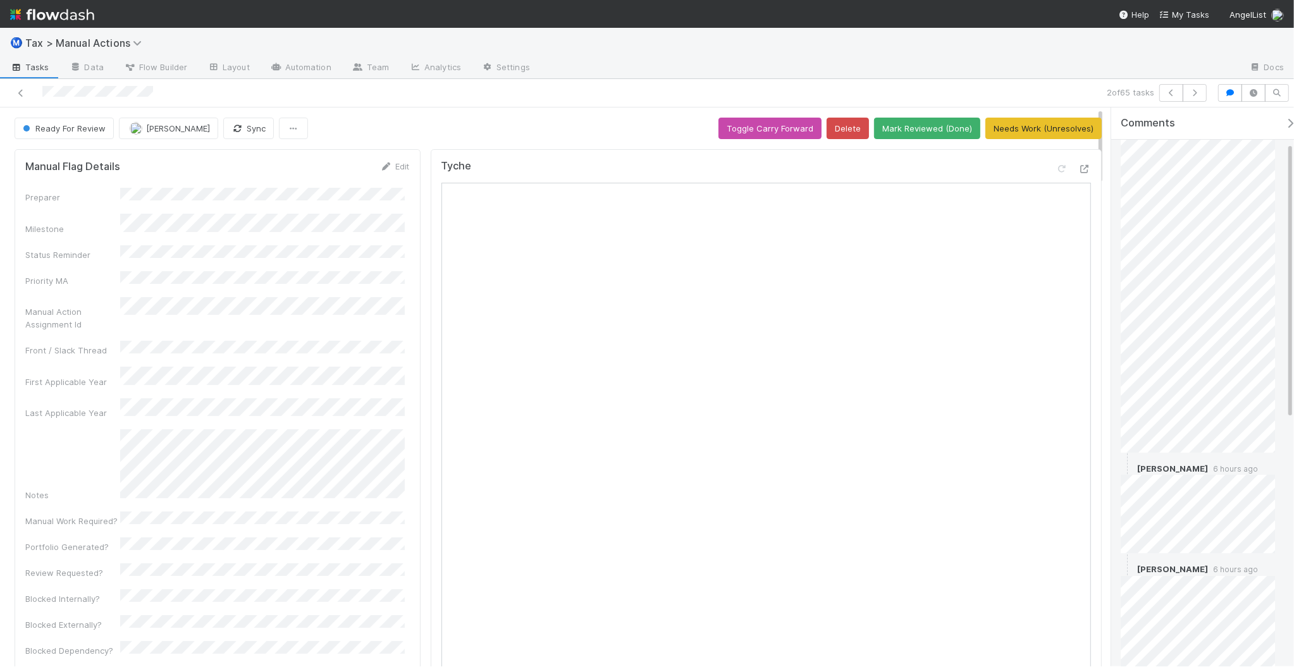
scroll to position [158, 0]
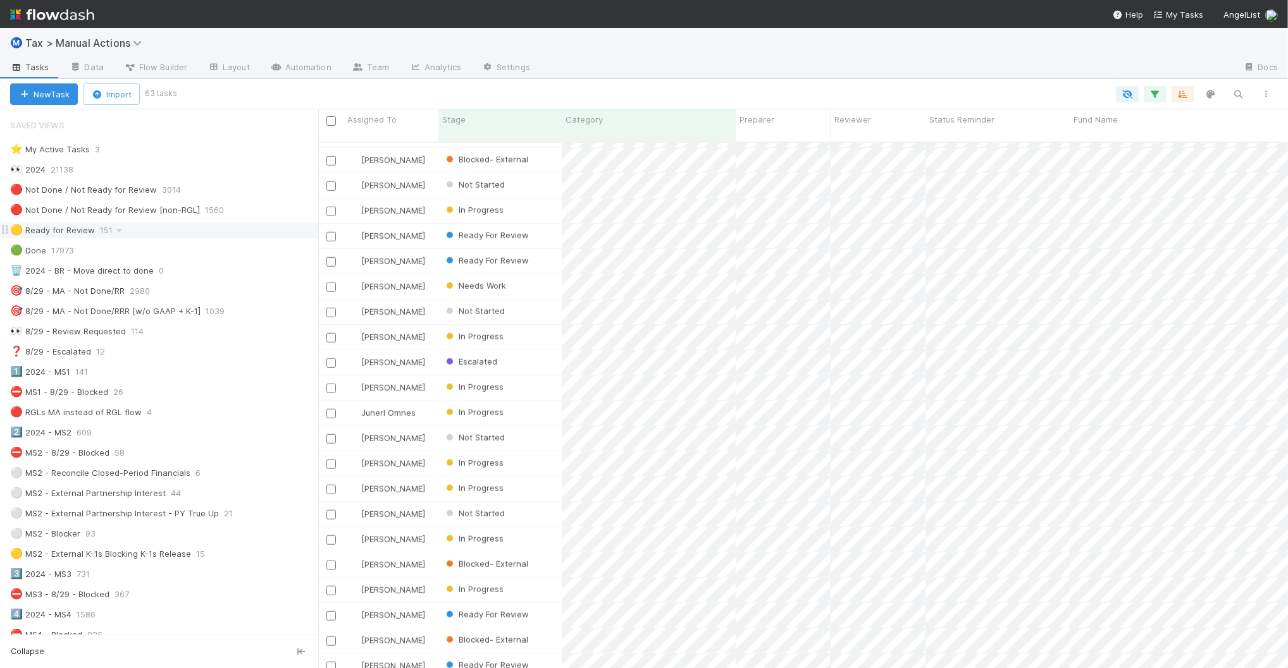
scroll to position [525, 957]
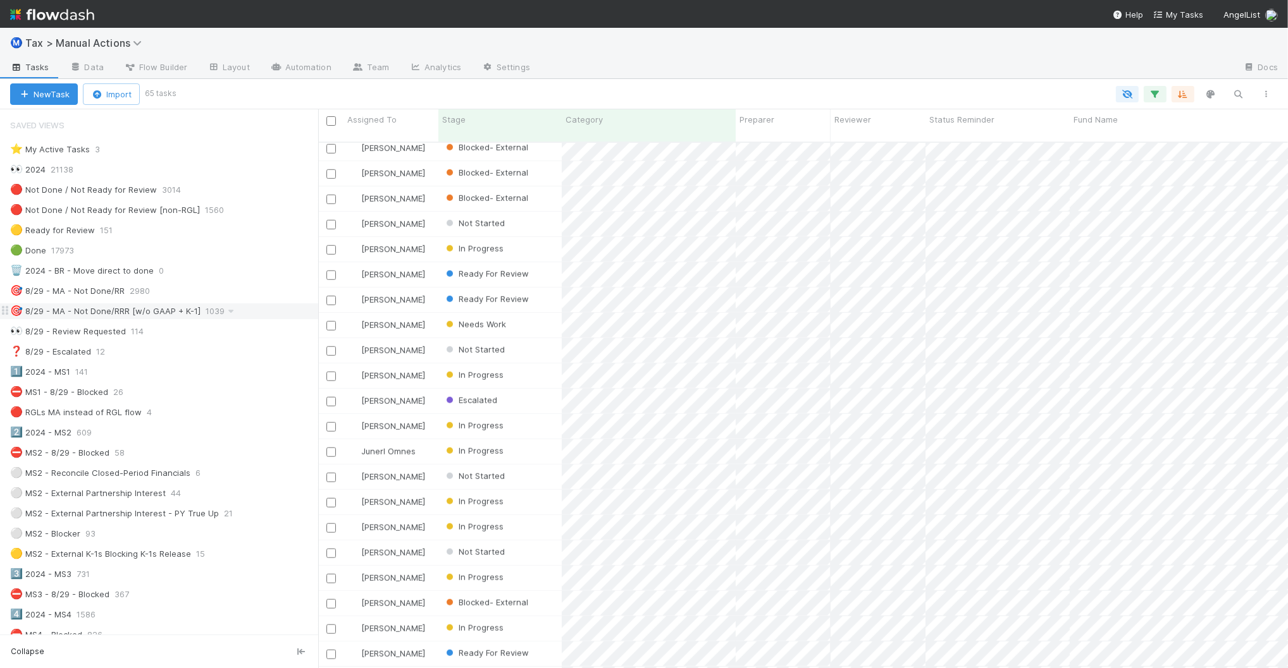
click at [270, 314] on div "🎯 8/29 - MA - Not Done/RRR [w/o GAAP + K-1] 1039" at bounding box center [164, 312] width 308 height 16
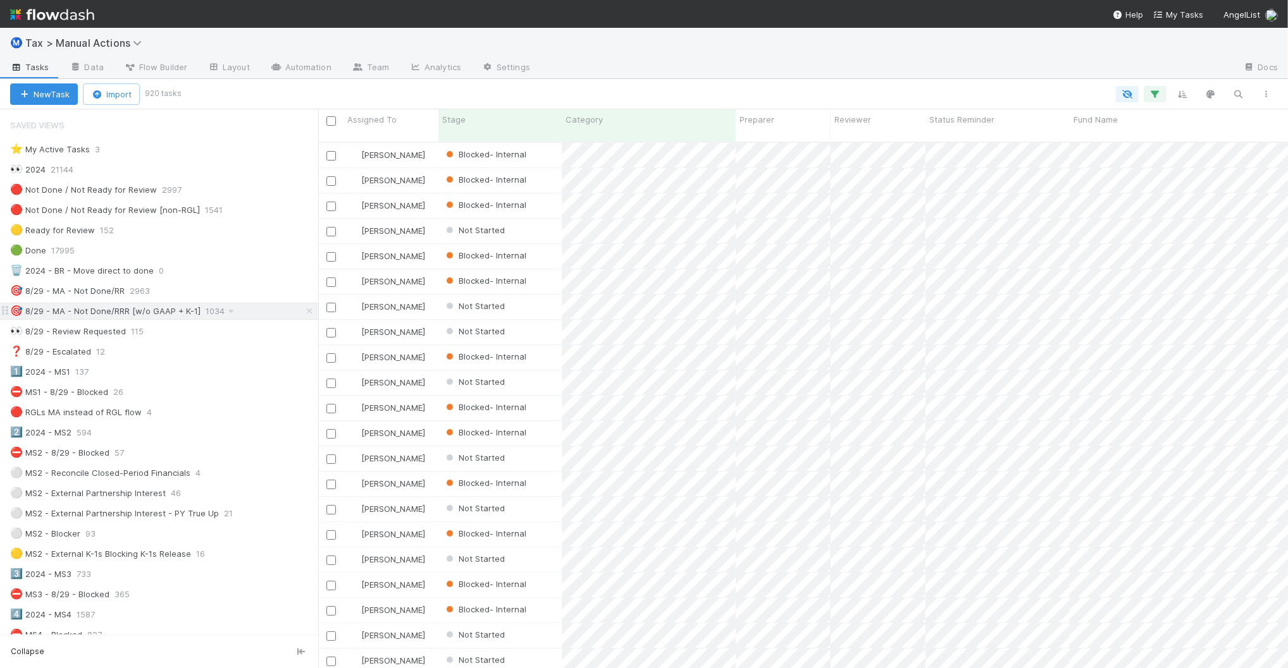
scroll to position [525, 957]
